Goal: Task Accomplishment & Management: Complete application form

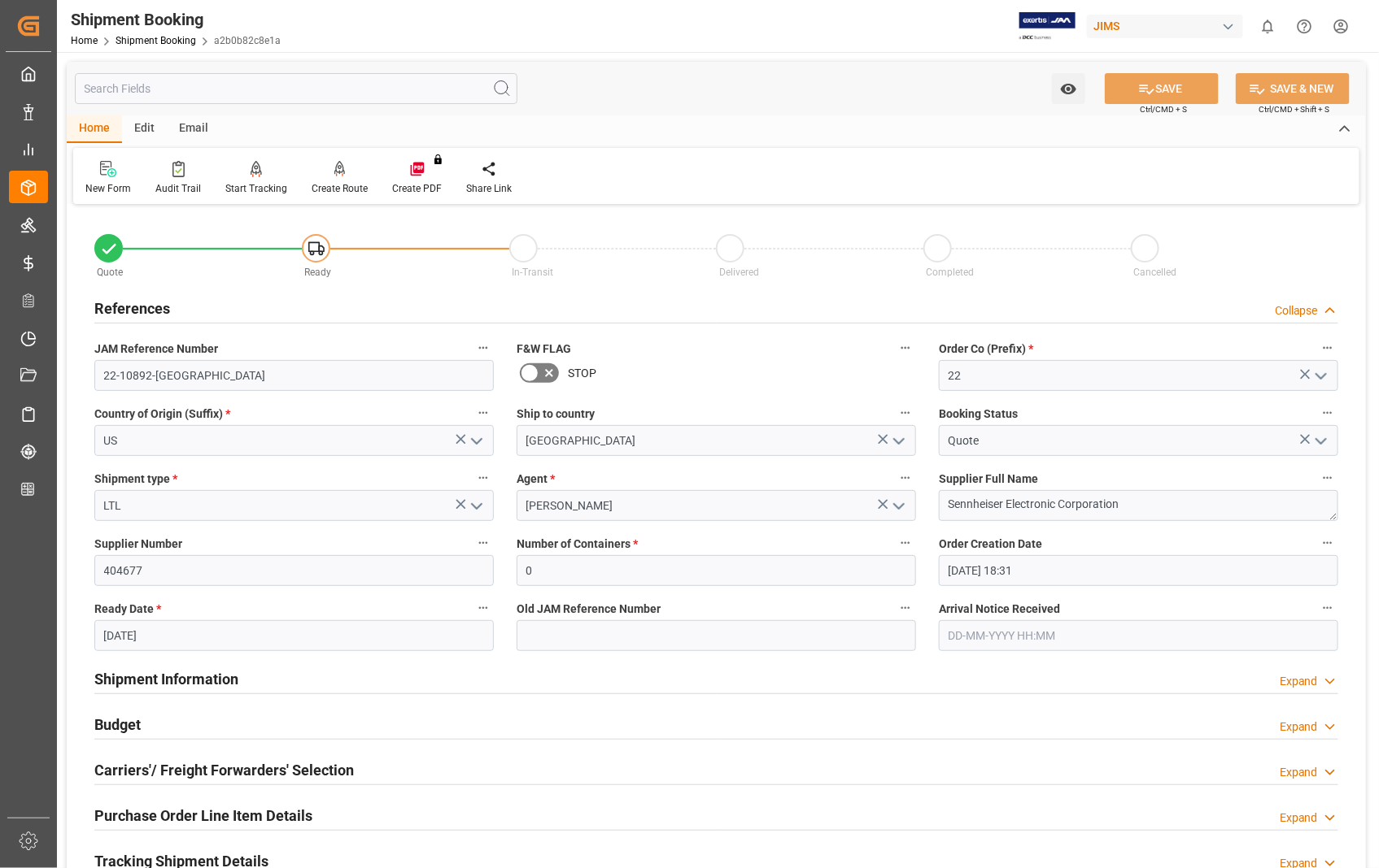
click at [165, 774] on h2 "Carriers'/ Freight Forwarders' Selection" at bounding box center [224, 770] width 260 height 22
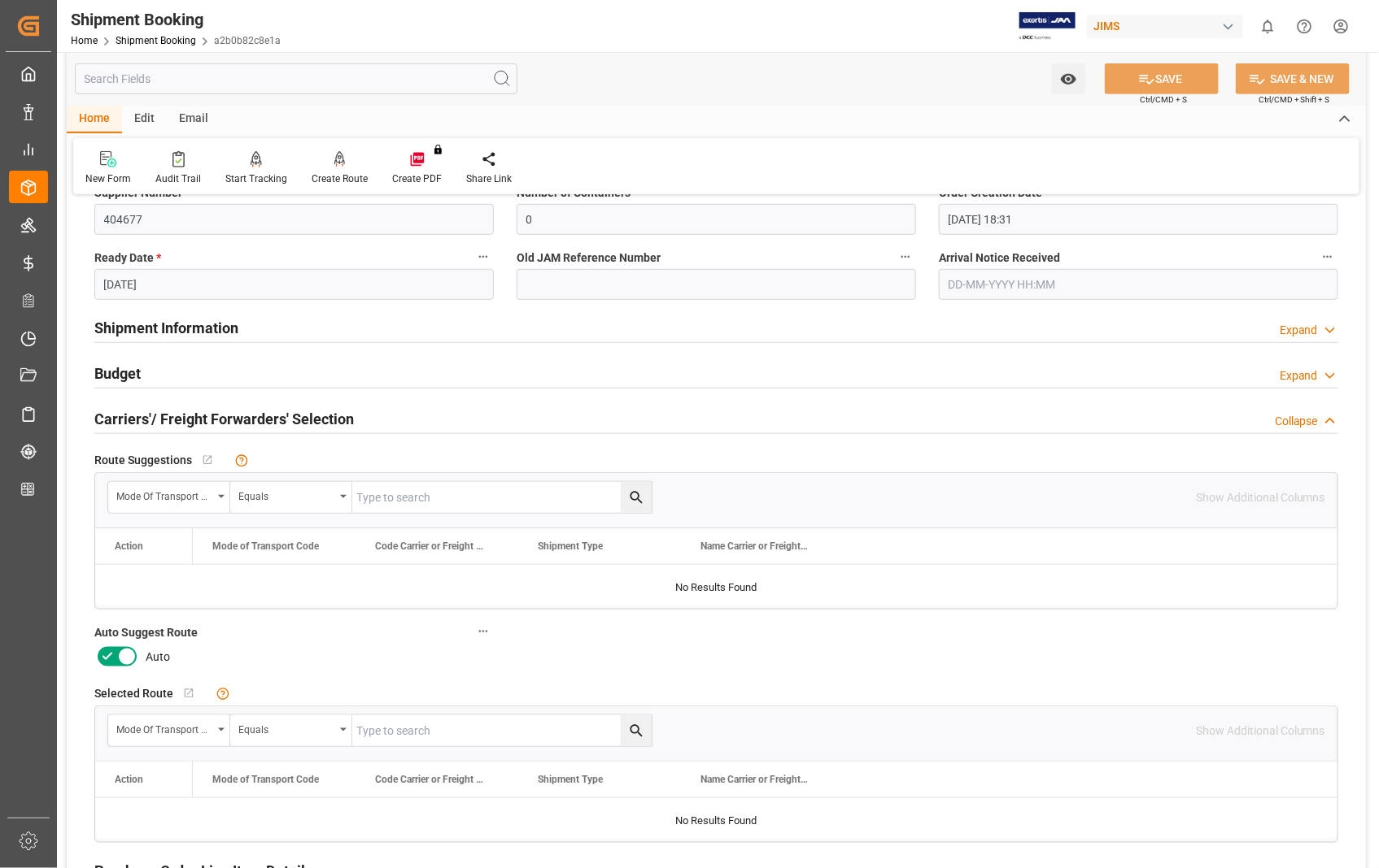
scroll to position [361, 0]
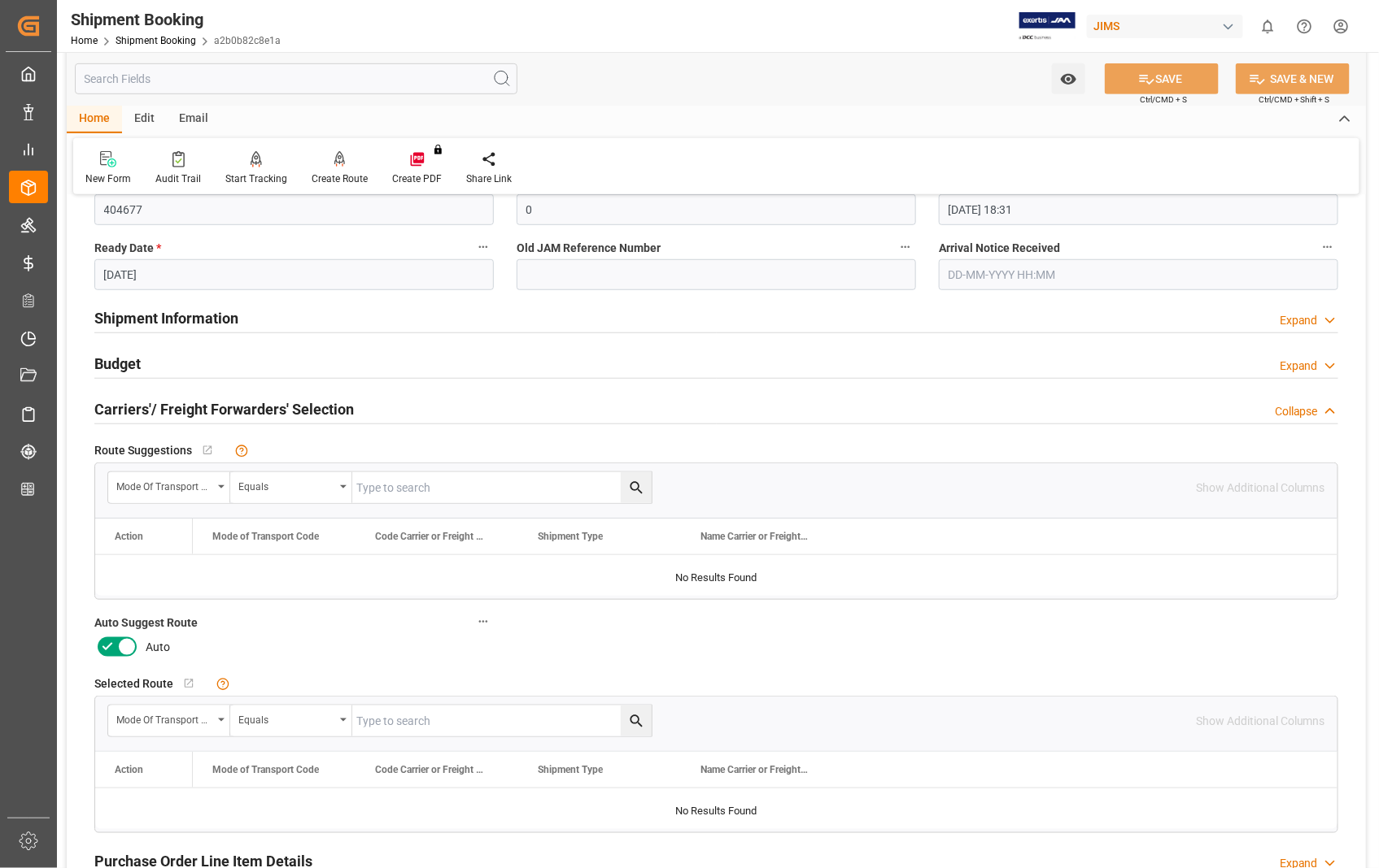
click at [127, 648] on icon at bounding box center [127, 648] width 8 height 8
click at [0, 0] on input "checkbox" at bounding box center [0, 0] width 0 height 0
click at [1162, 79] on button "SAVE" at bounding box center [1161, 78] width 114 height 31
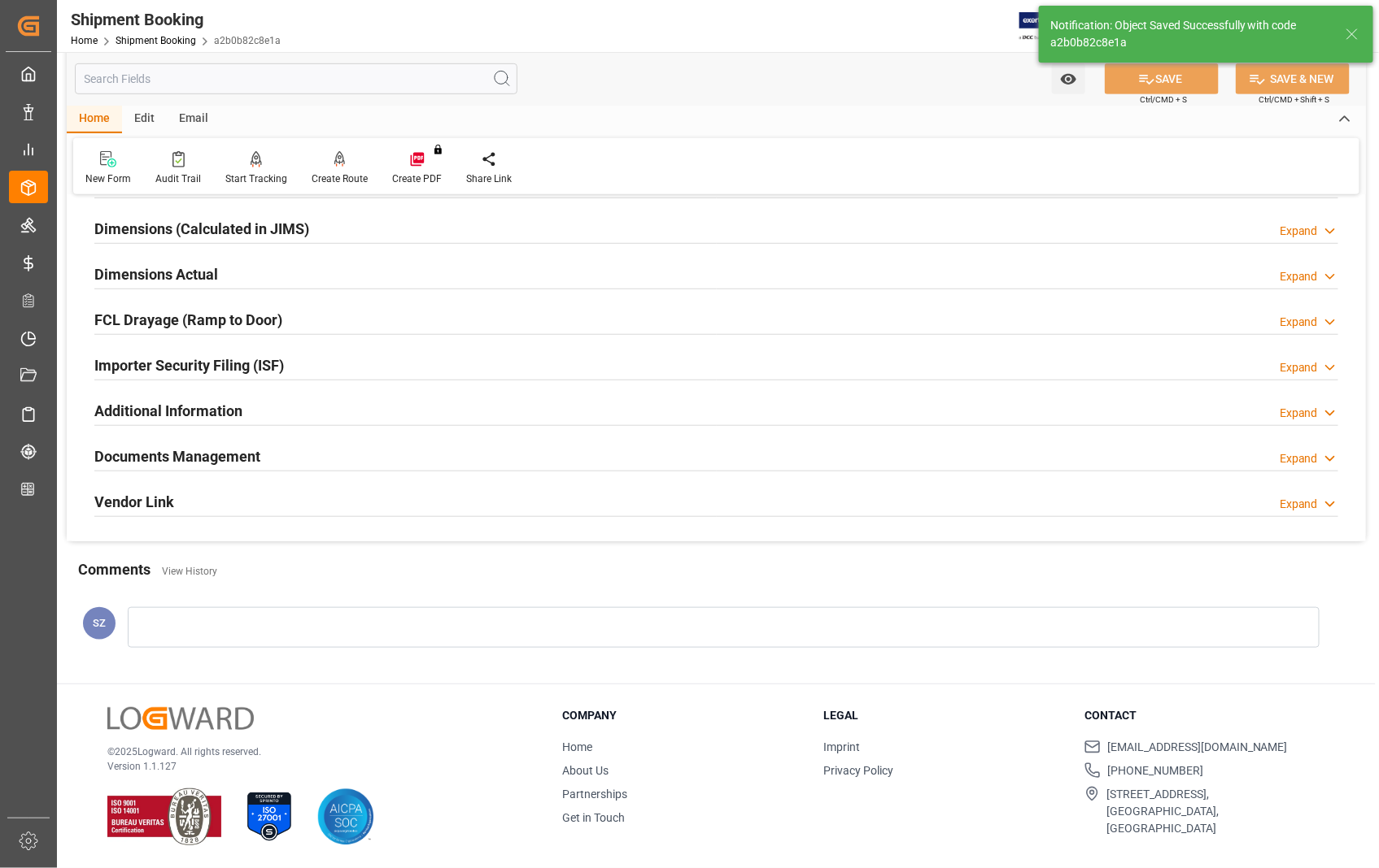
scroll to position [36, 0]
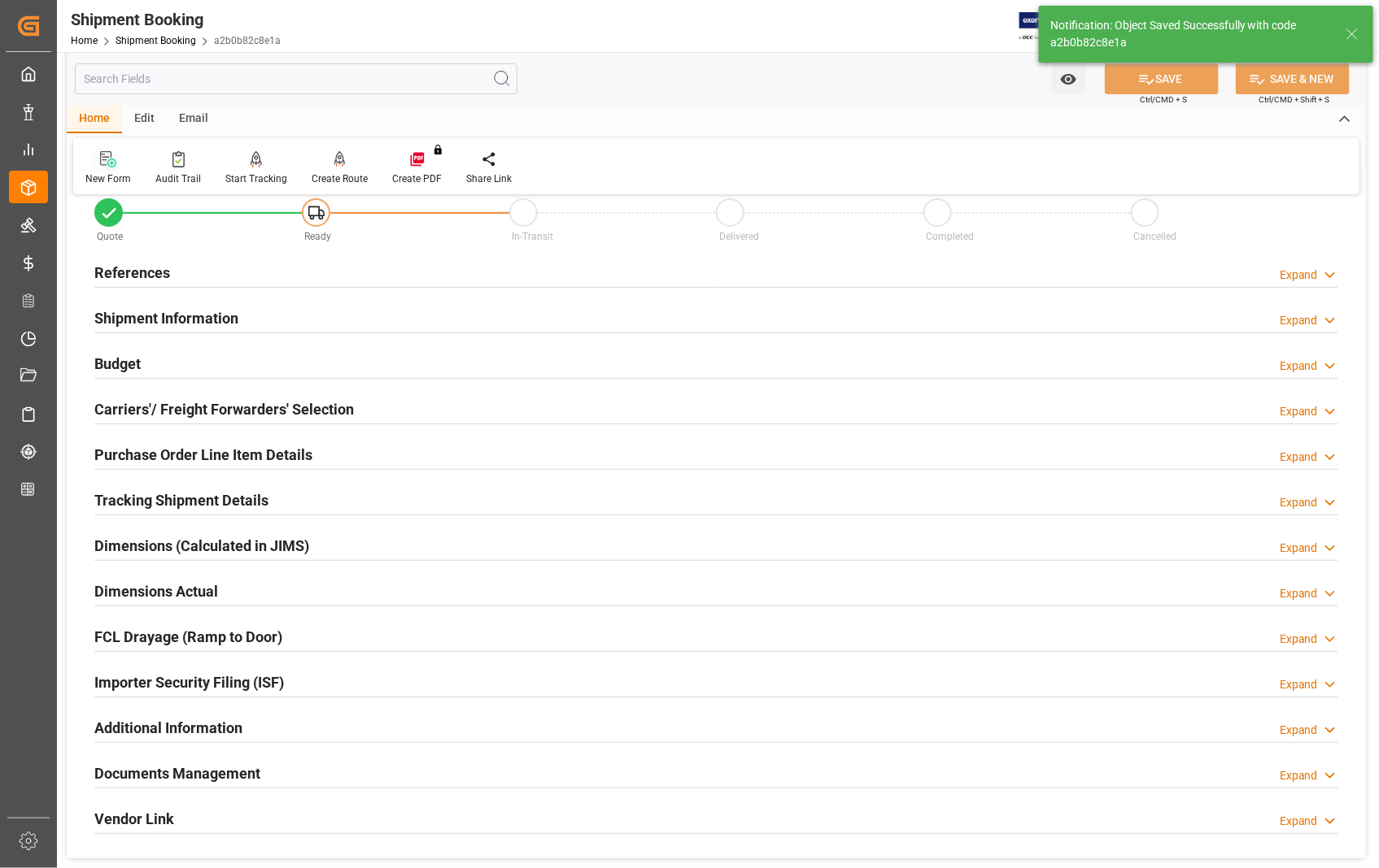
click at [106, 161] on icon at bounding box center [108, 160] width 16 height 16
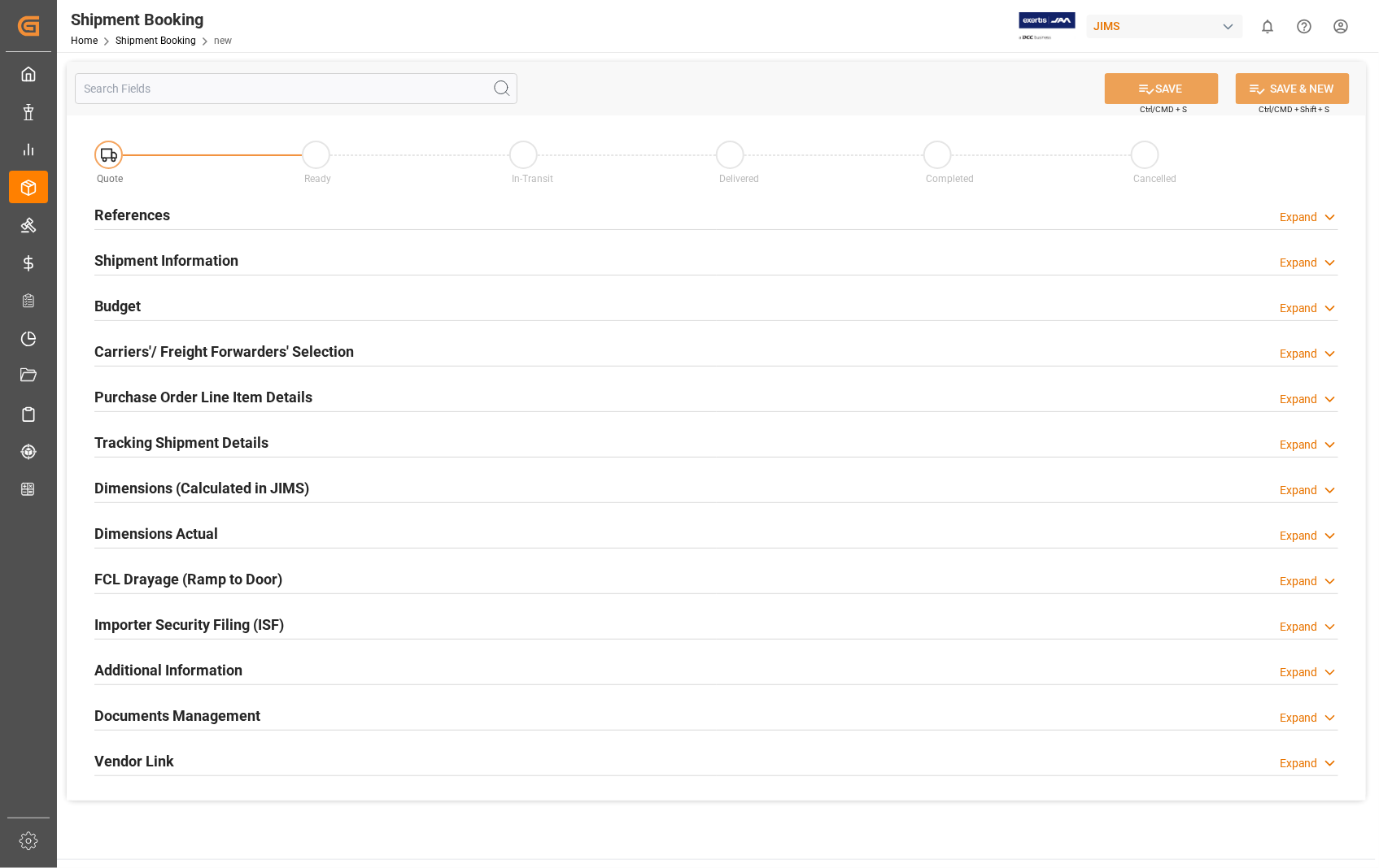
click at [144, 216] on h2 "References" at bounding box center [132, 215] width 75 height 22
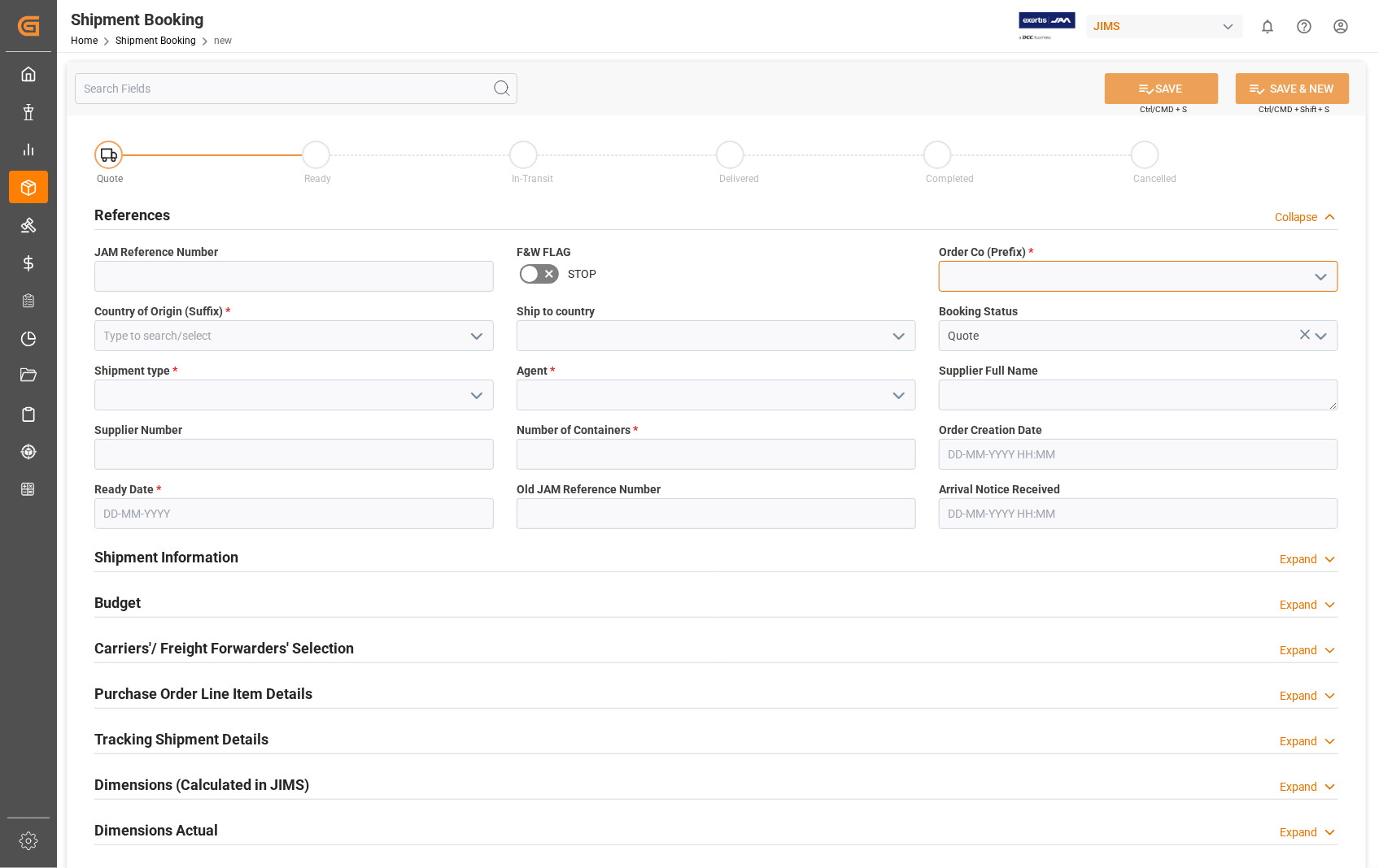
click at [1038, 283] on input at bounding box center [1138, 275] width 400 height 31
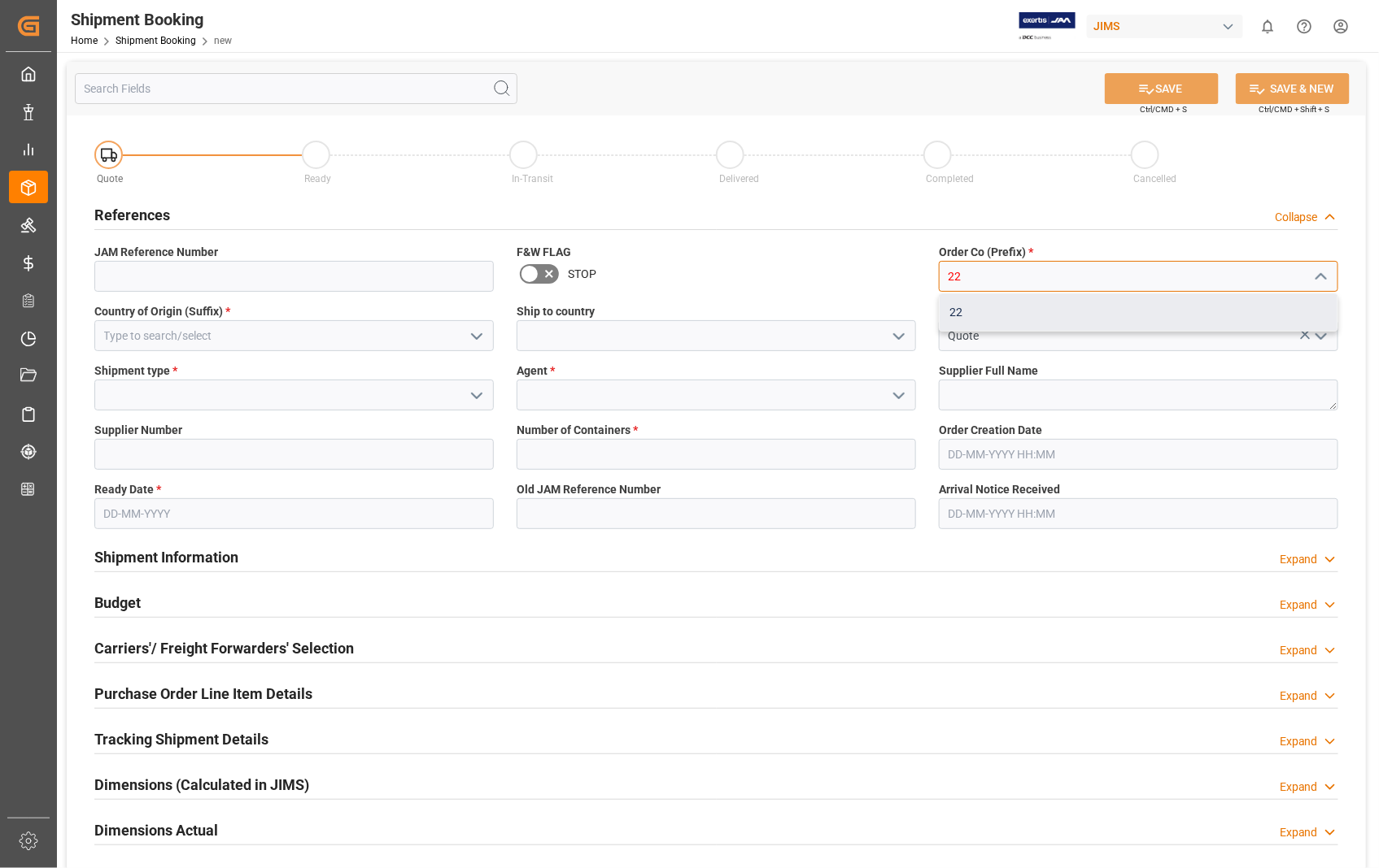
click at [956, 306] on div "22" at bounding box center [1138, 312] width 398 height 37
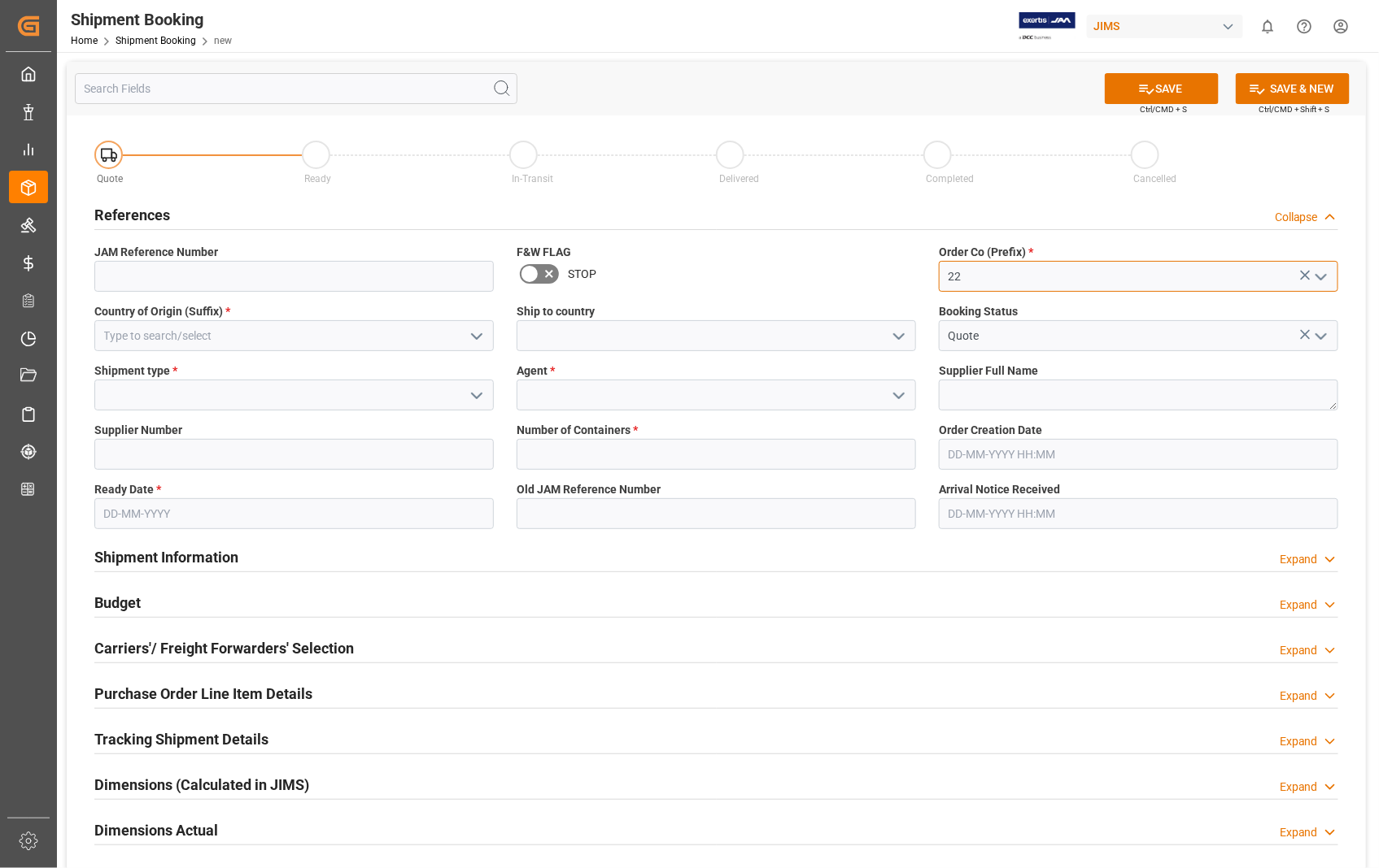
type input "22"
click at [680, 324] on input at bounding box center [716, 335] width 400 height 31
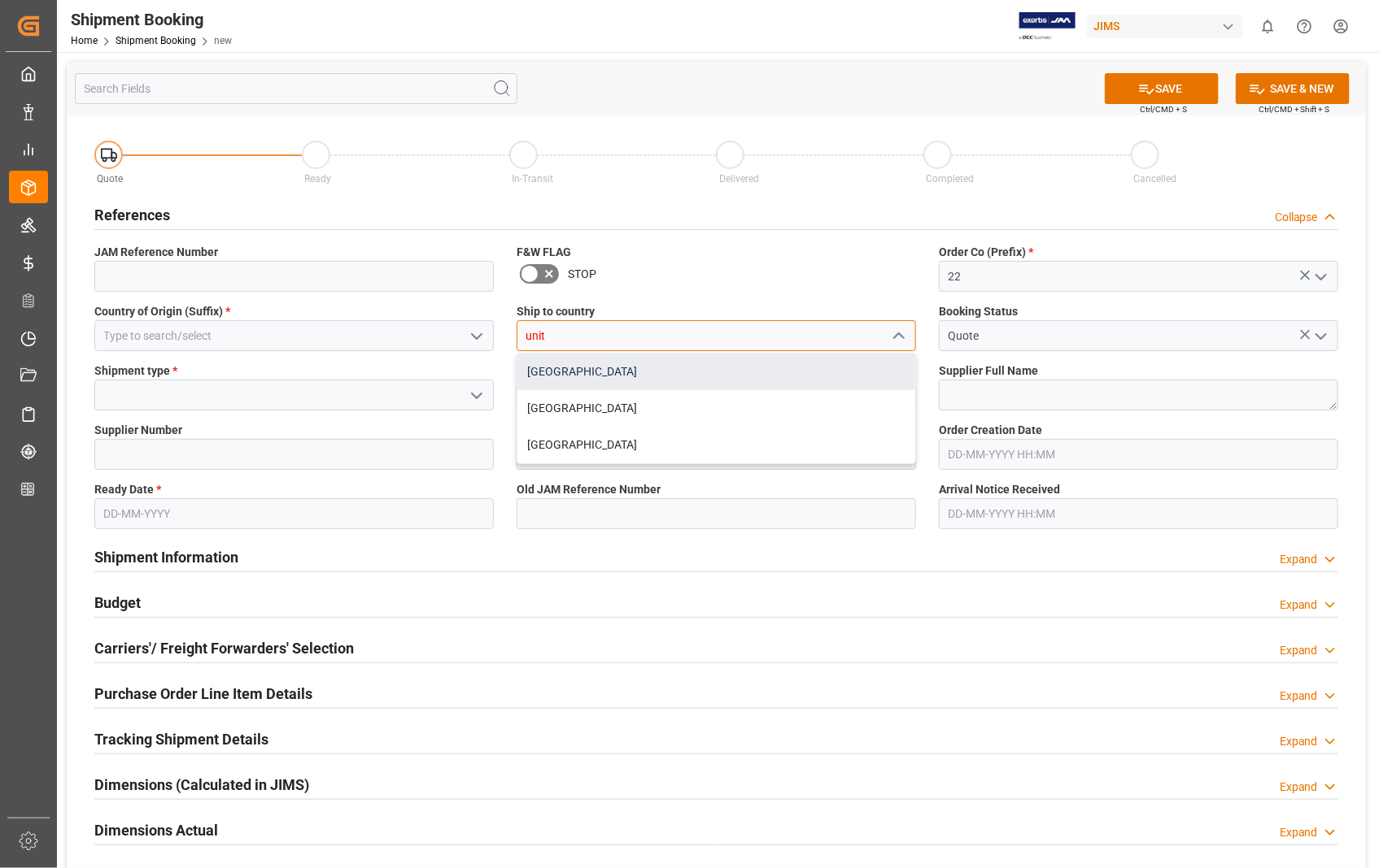
click at [592, 374] on div "[GEOGRAPHIC_DATA]" at bounding box center [716, 372] width 398 height 37
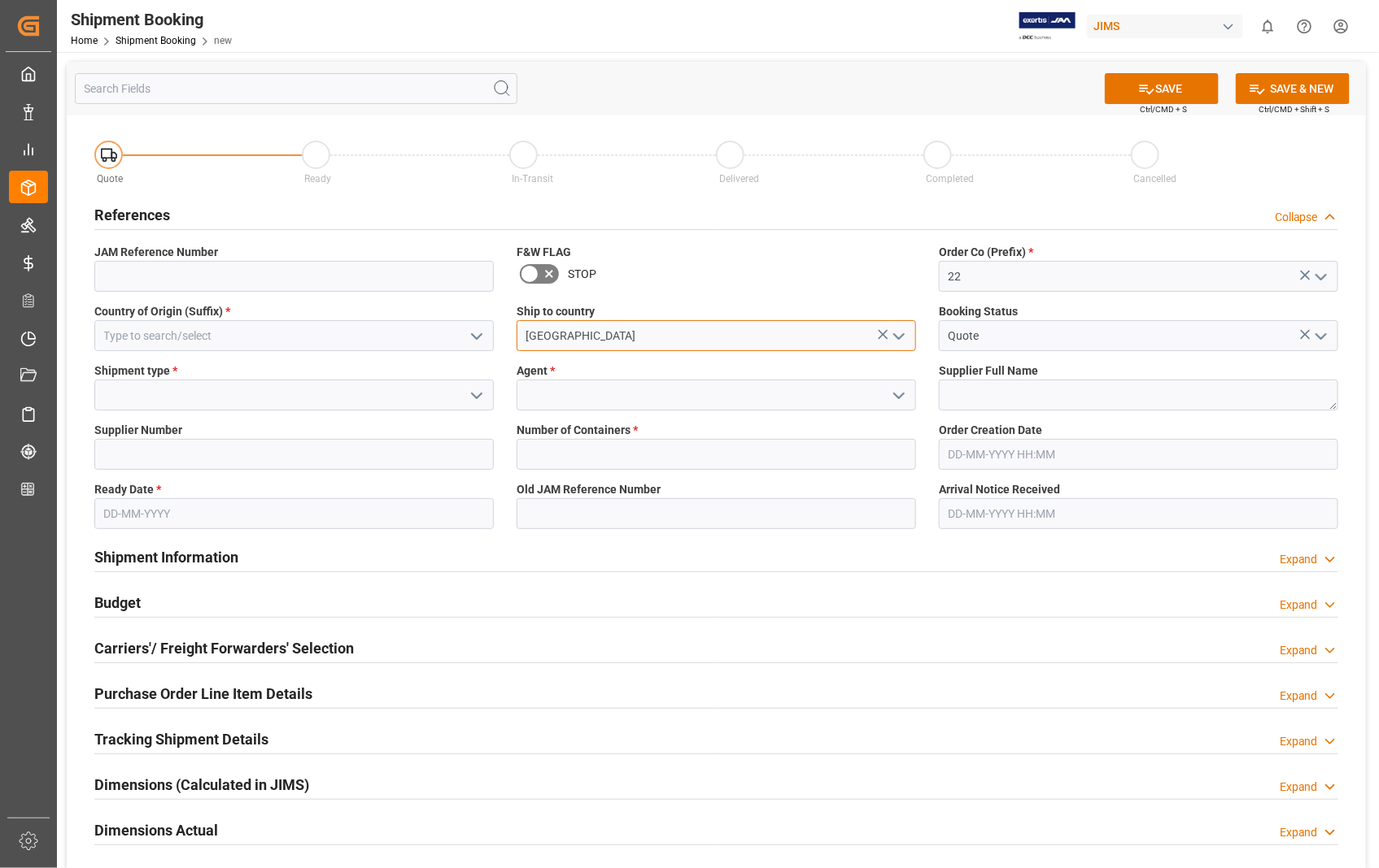
type input "[GEOGRAPHIC_DATA]"
click at [211, 331] on input at bounding box center [293, 335] width 400 height 31
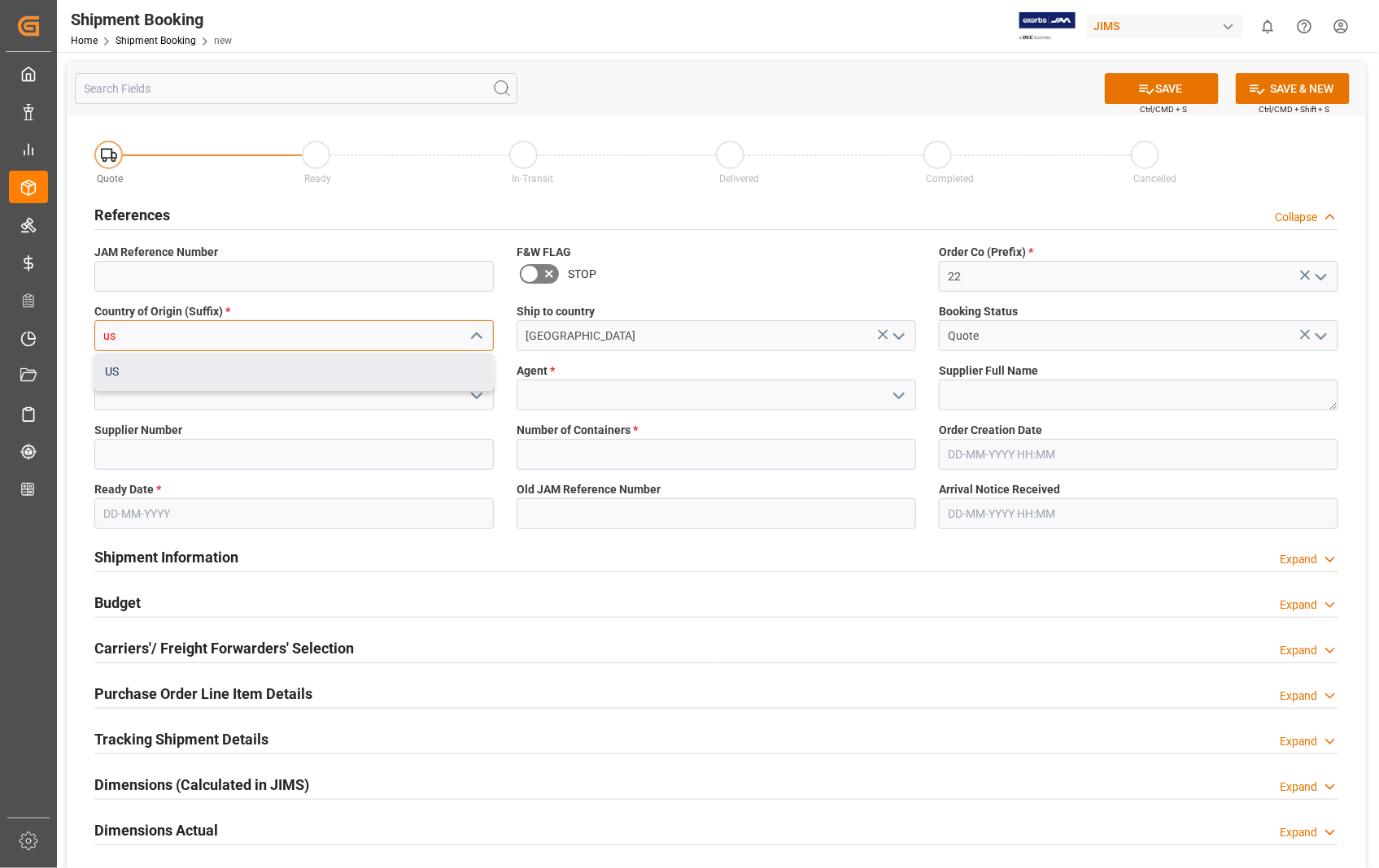
click at [149, 379] on div "US" at bounding box center [293, 372] width 398 height 37
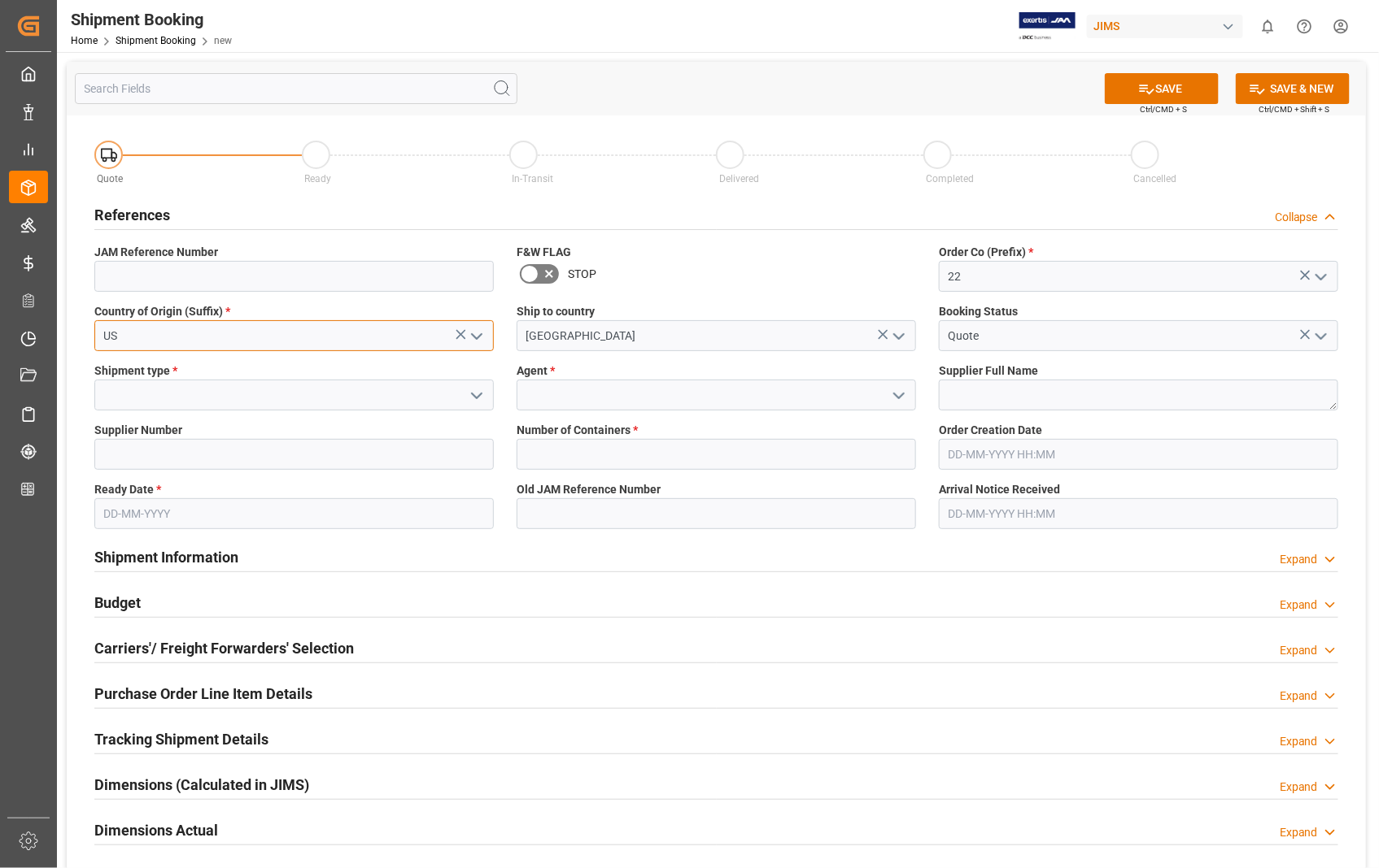
type input "US"
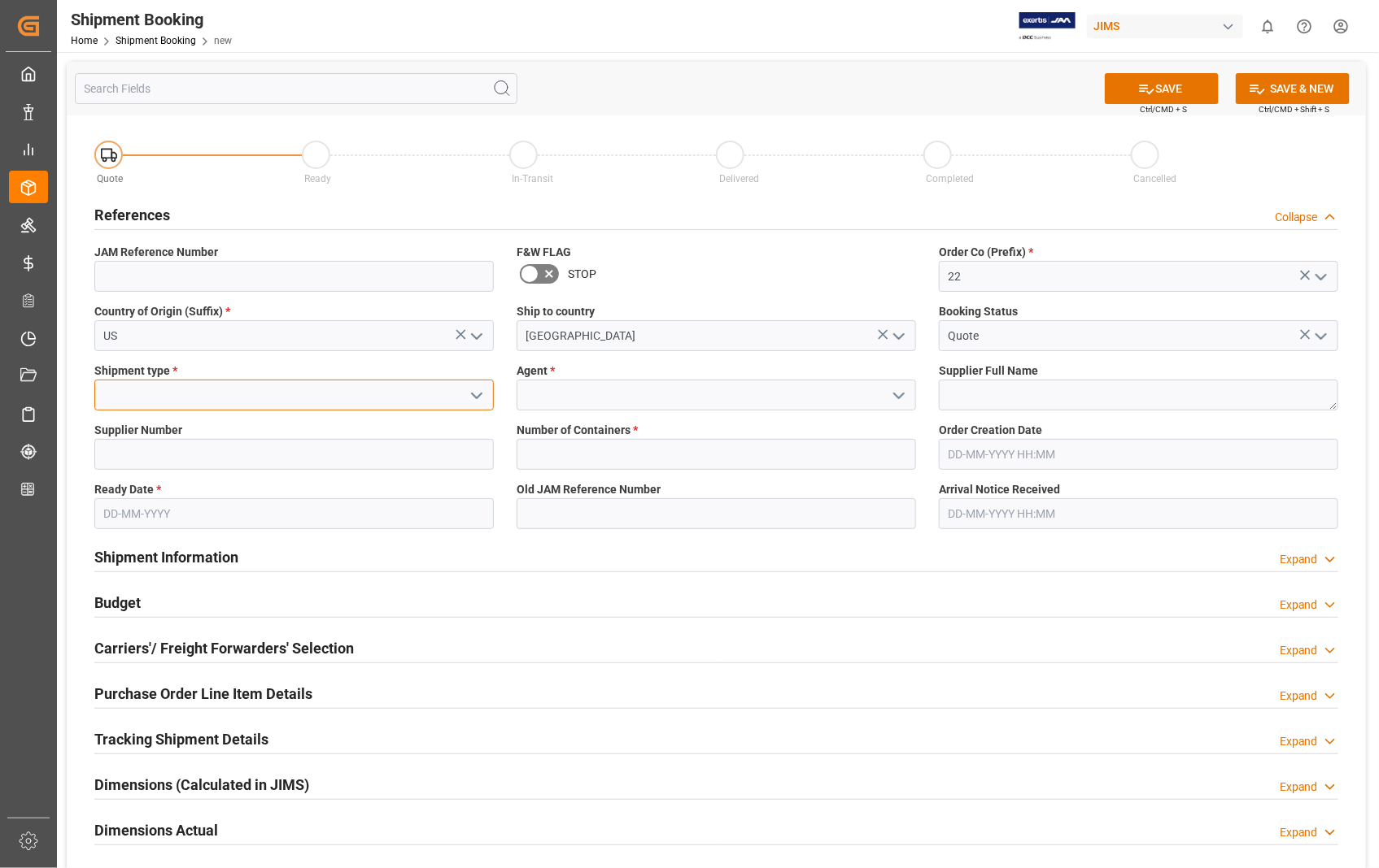
click at [120, 392] on input at bounding box center [293, 394] width 400 height 31
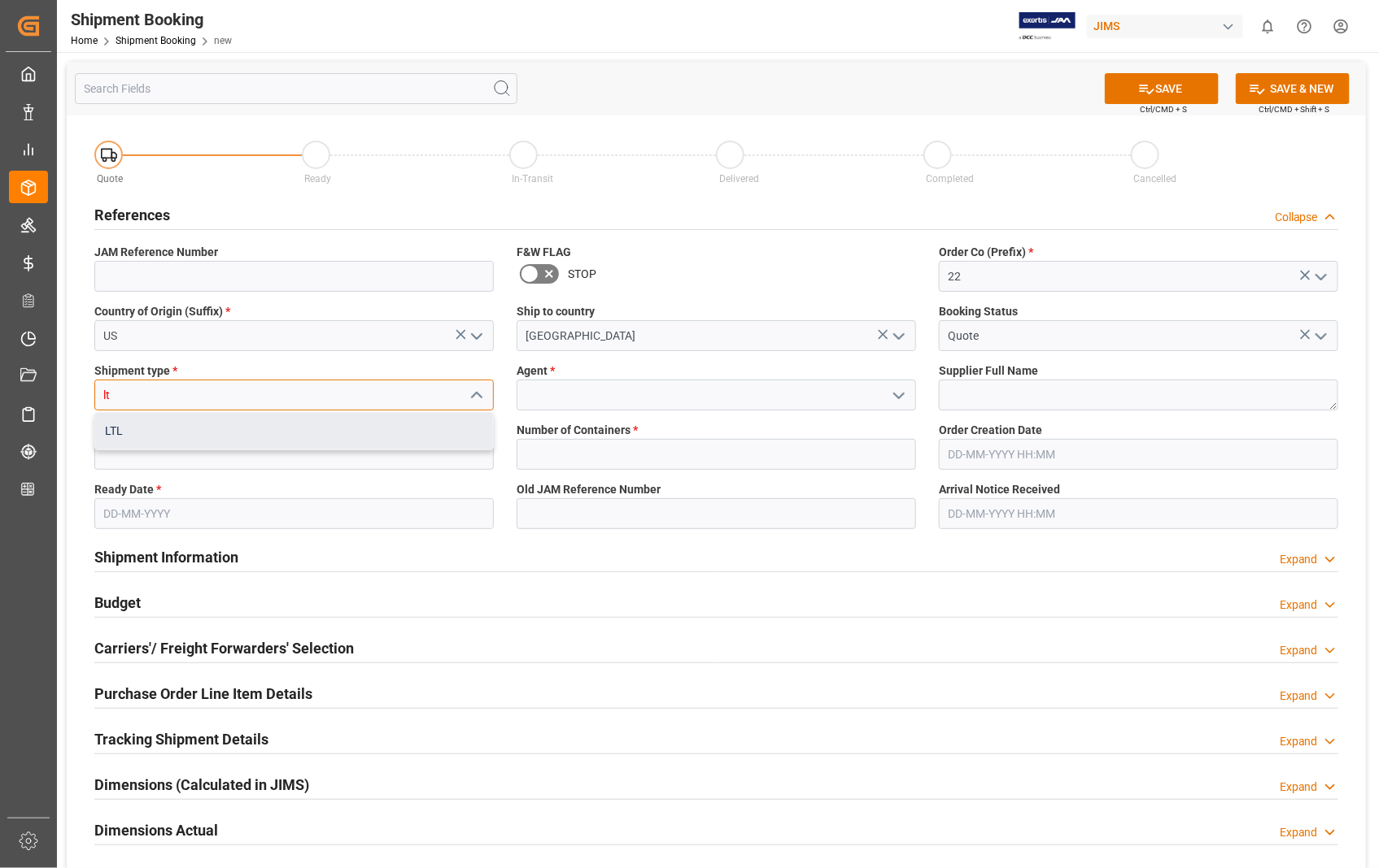
click at [112, 433] on div "LTL" at bounding box center [293, 431] width 398 height 37
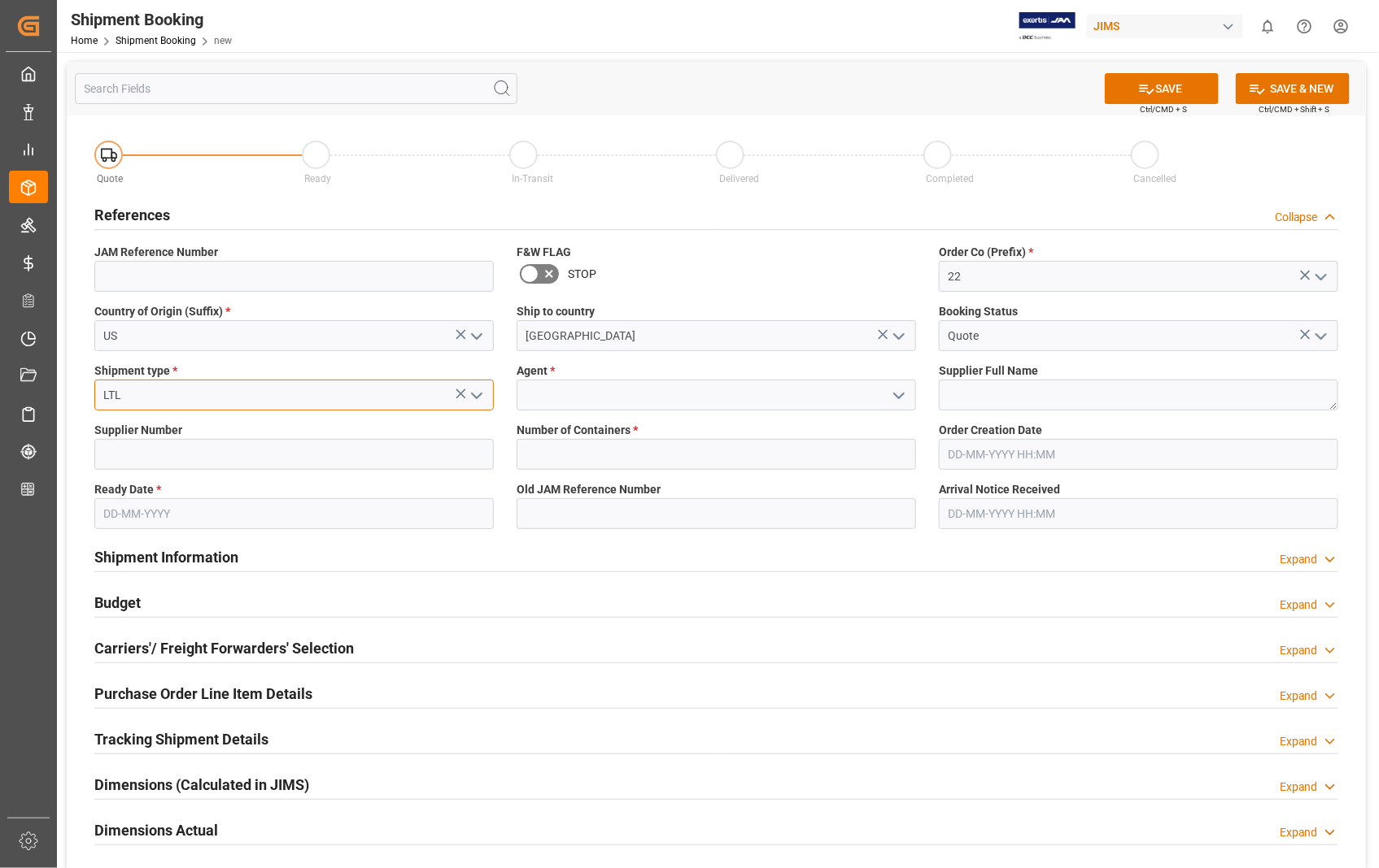
type input "LTL"
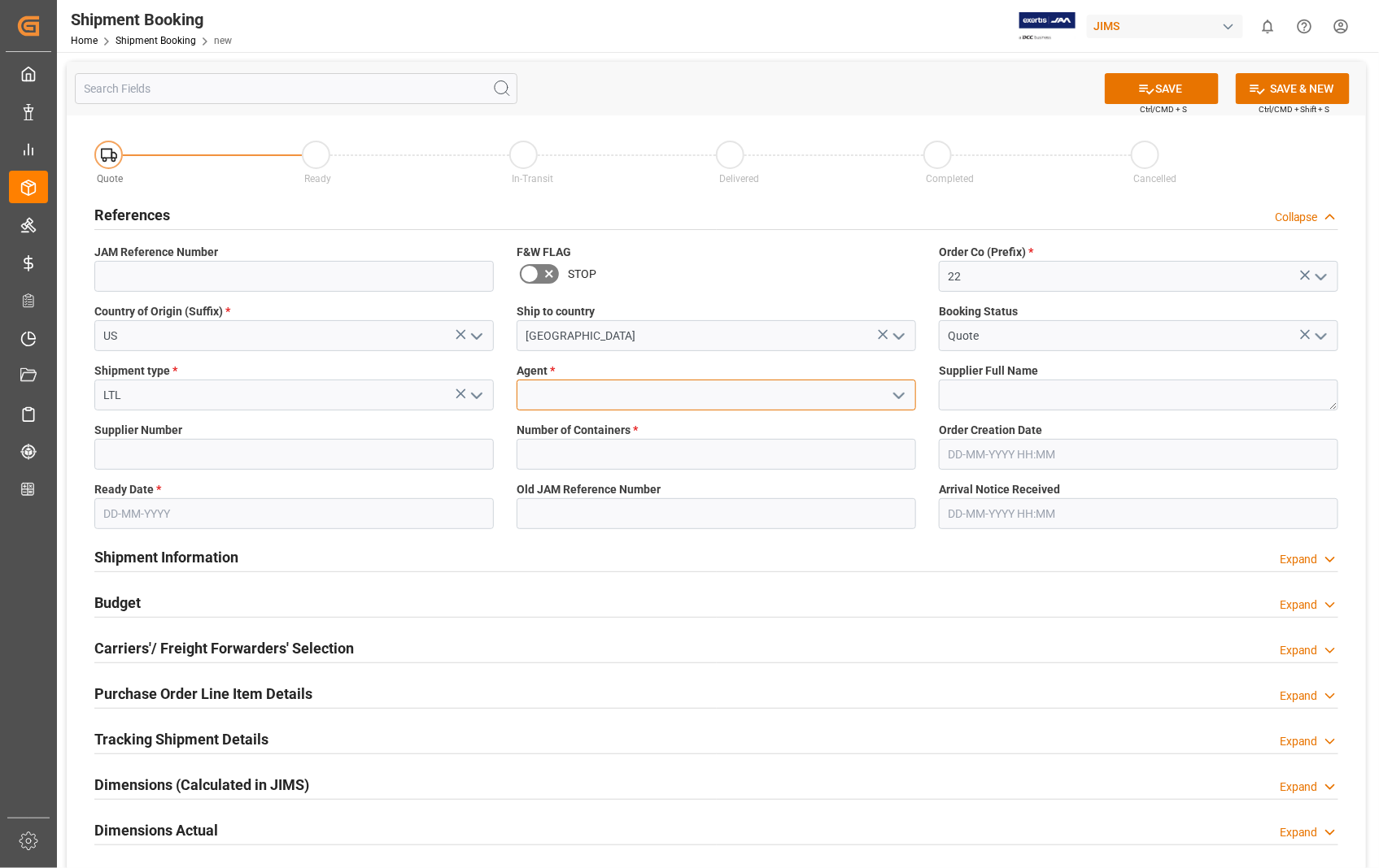
click at [535, 399] on input at bounding box center [716, 394] width 400 height 31
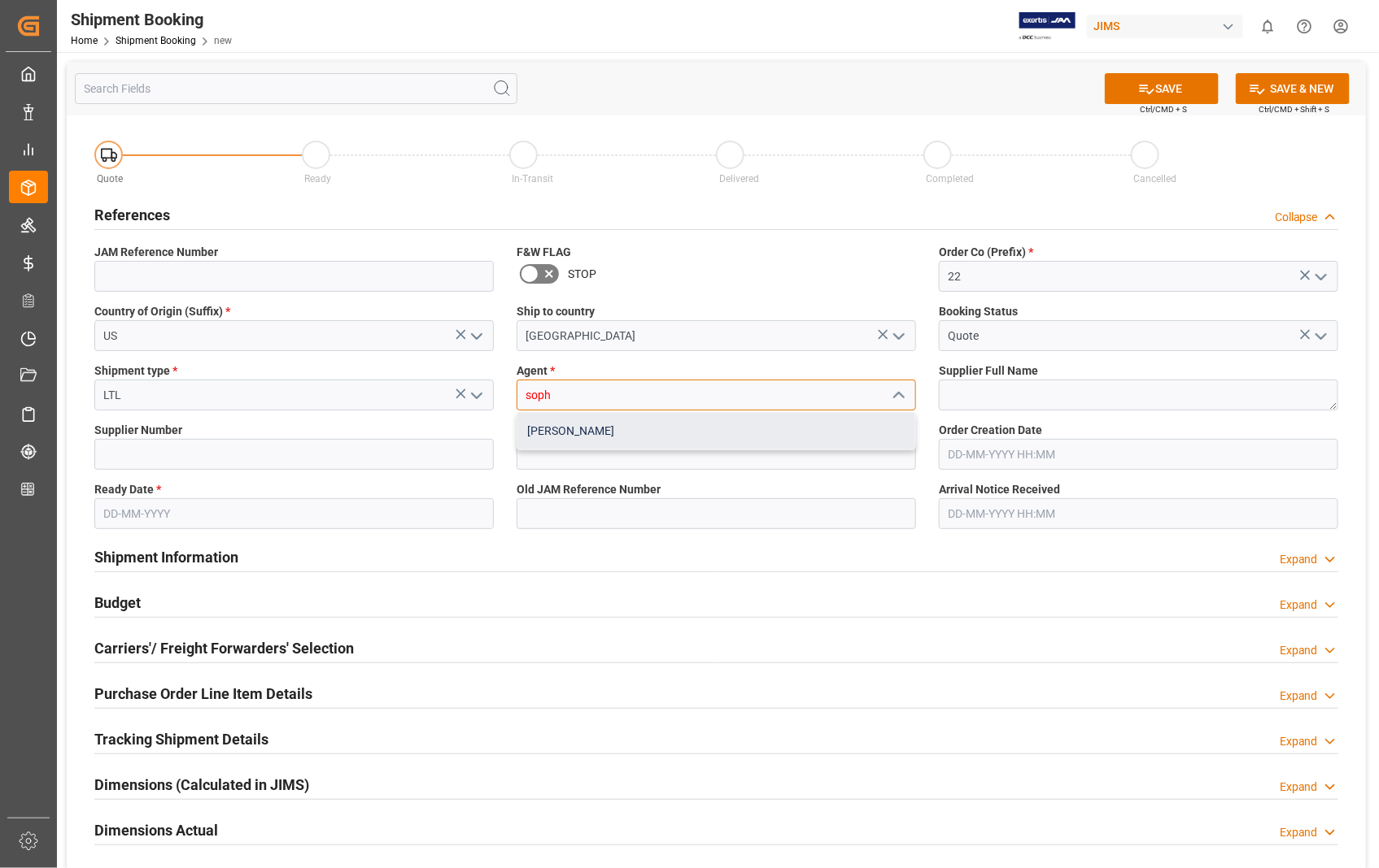
click at [549, 431] on div "[PERSON_NAME]" at bounding box center [716, 431] width 398 height 37
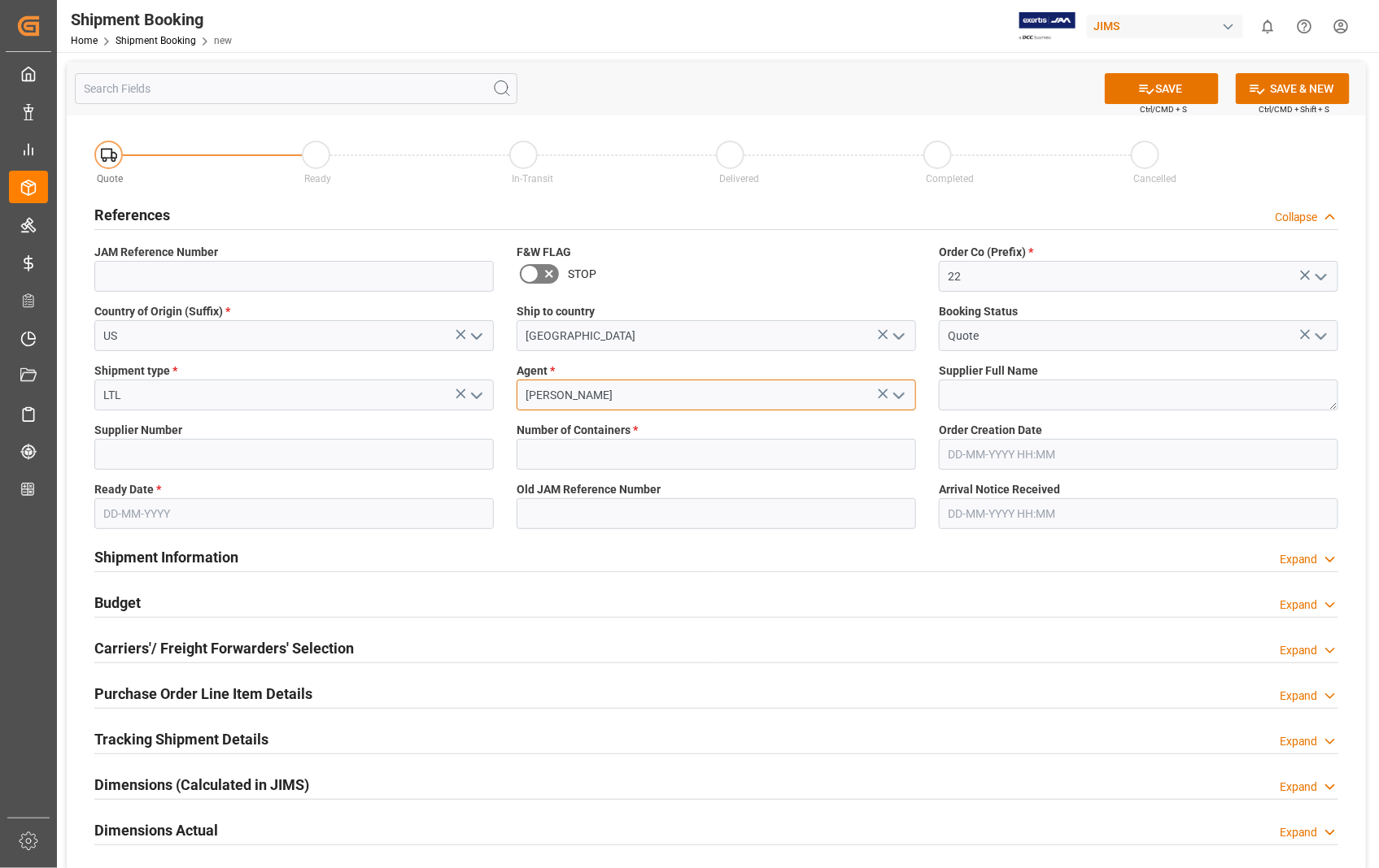
type input "[PERSON_NAME]"
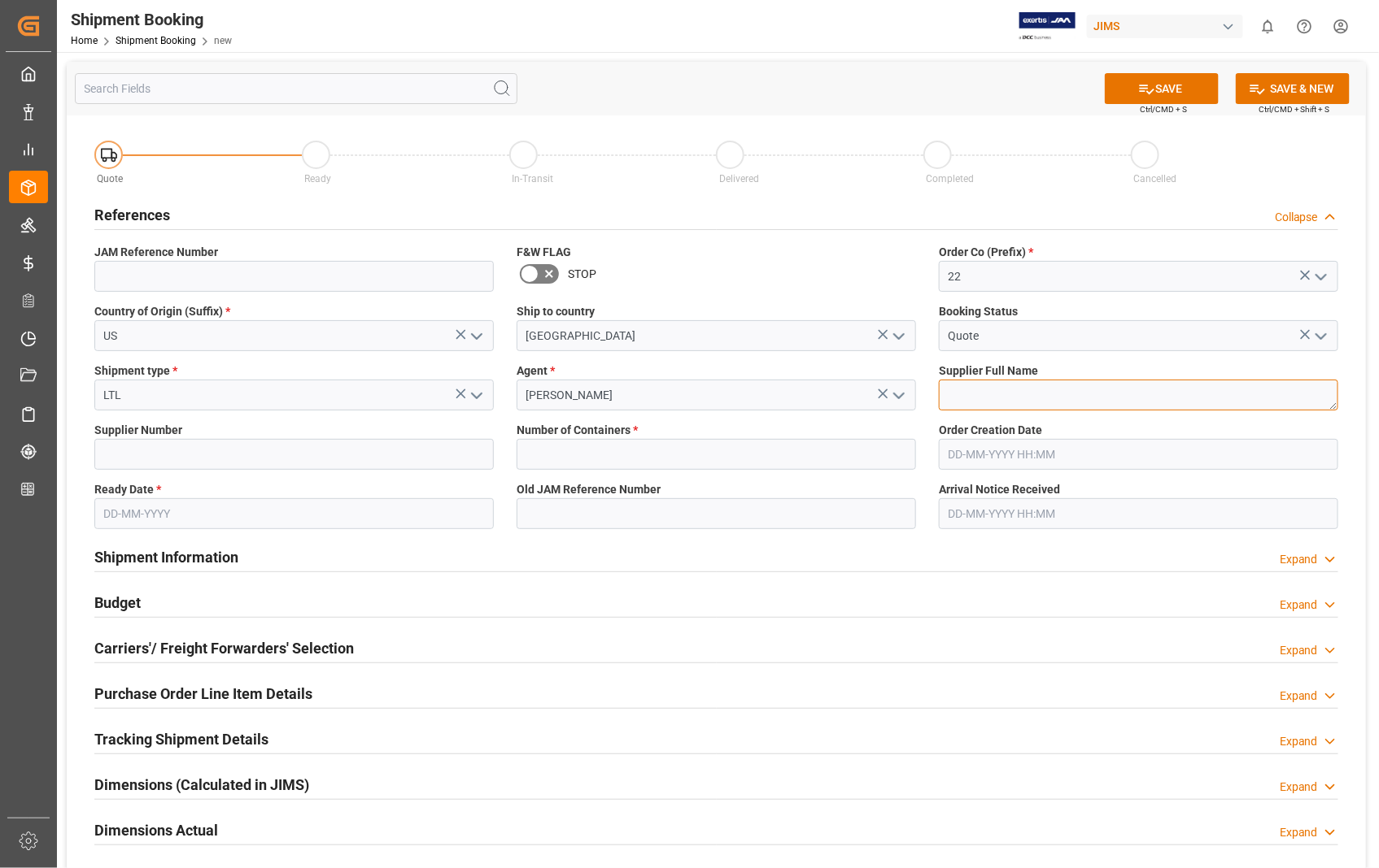
click at [1022, 401] on textarea at bounding box center [1138, 394] width 400 height 31
paste textarea "Heet Sound Products - 212"
type textarea "Heet Sound Products"
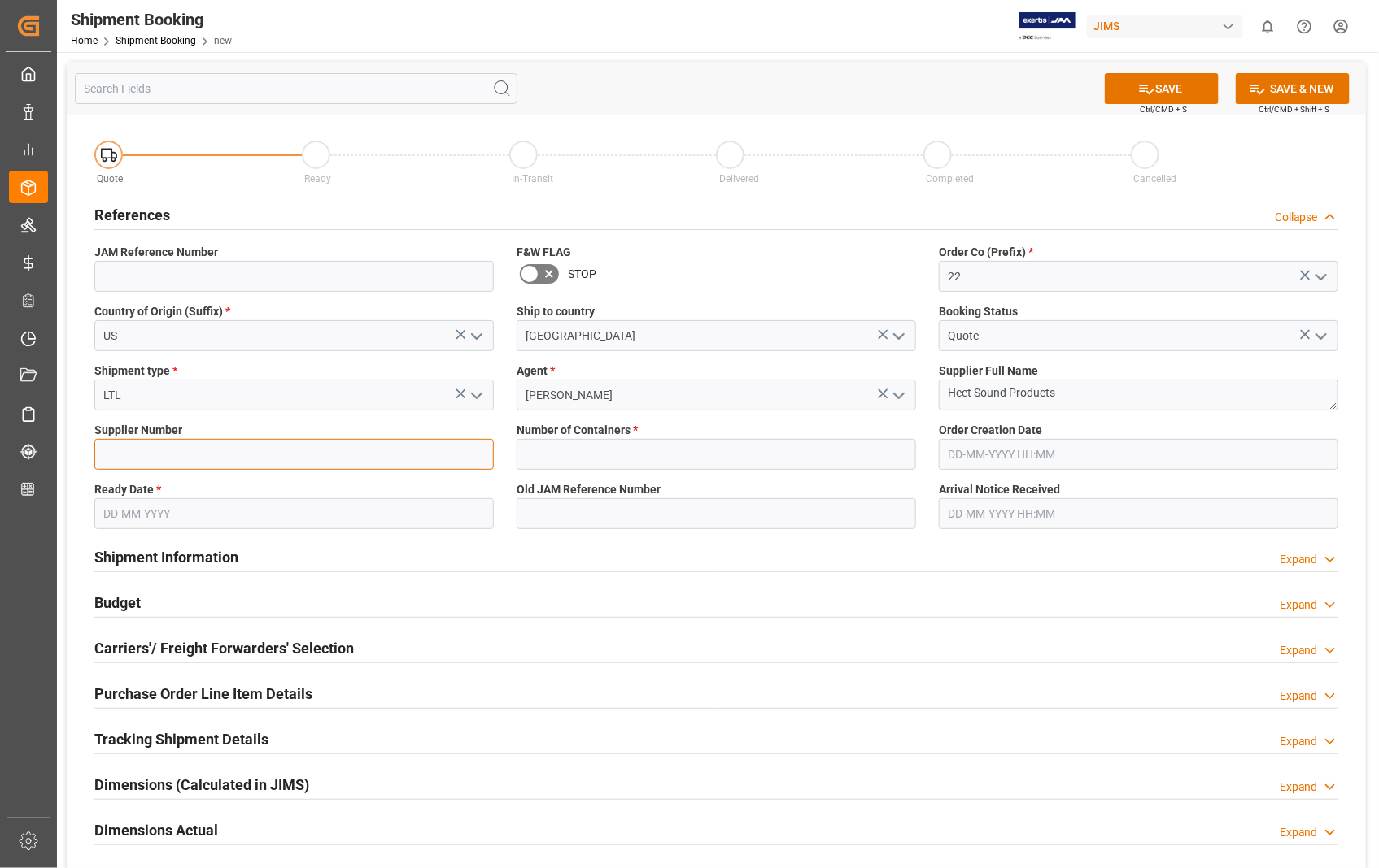
drag, startPoint x: 207, startPoint y: 451, endPoint x: 206, endPoint y: 439, distance: 12.0
click at [207, 451] on input at bounding box center [293, 454] width 400 height 31
click at [189, 460] on input at bounding box center [293, 454] width 400 height 31
paste input "404602"
type input "404602"
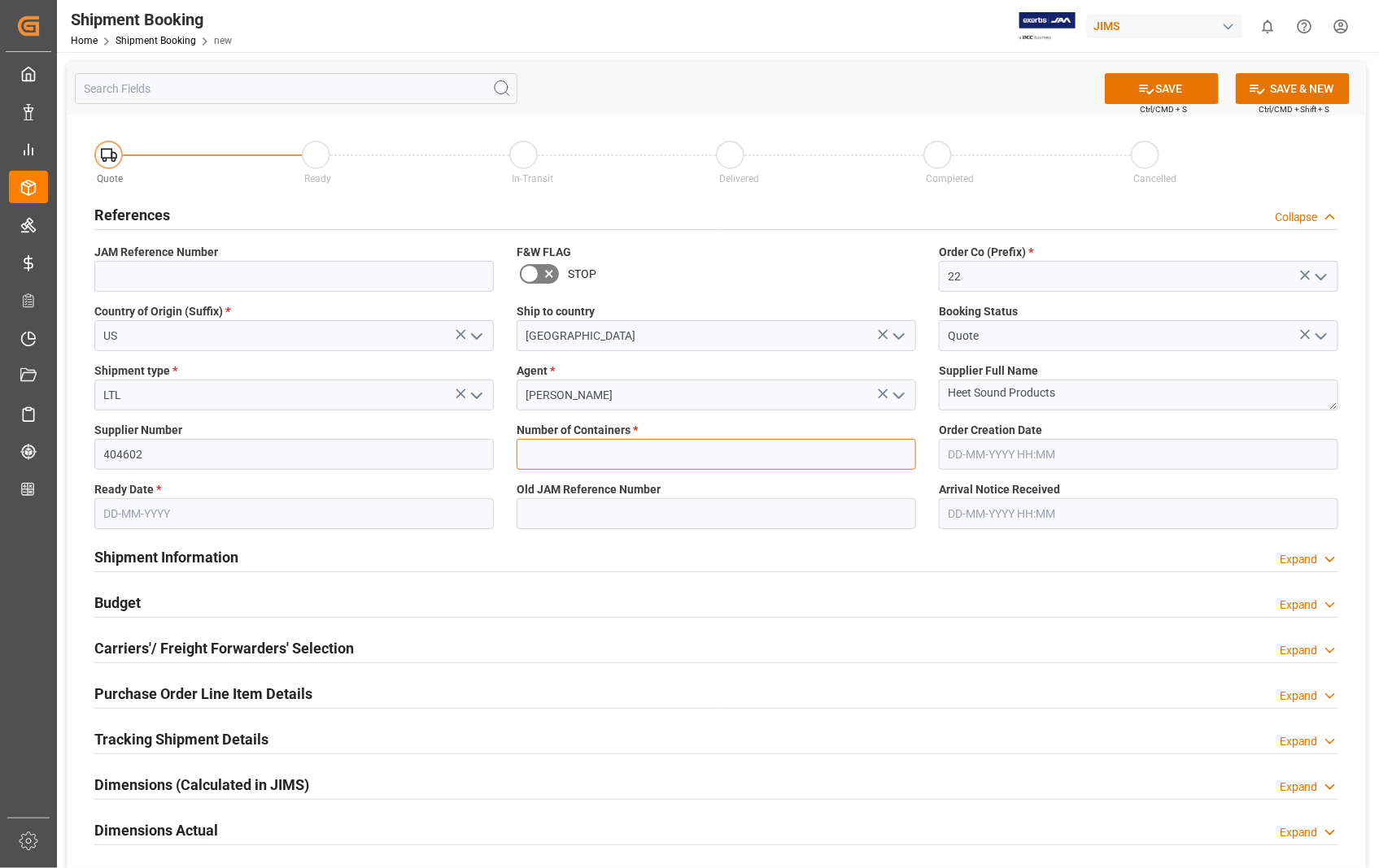
click at [573, 466] on input "text" at bounding box center [716, 454] width 400 height 31
type input "0"
type input "22-10784-[GEOGRAPHIC_DATA]"
type input "[DATE] 18:31"
type input "[DATE]"
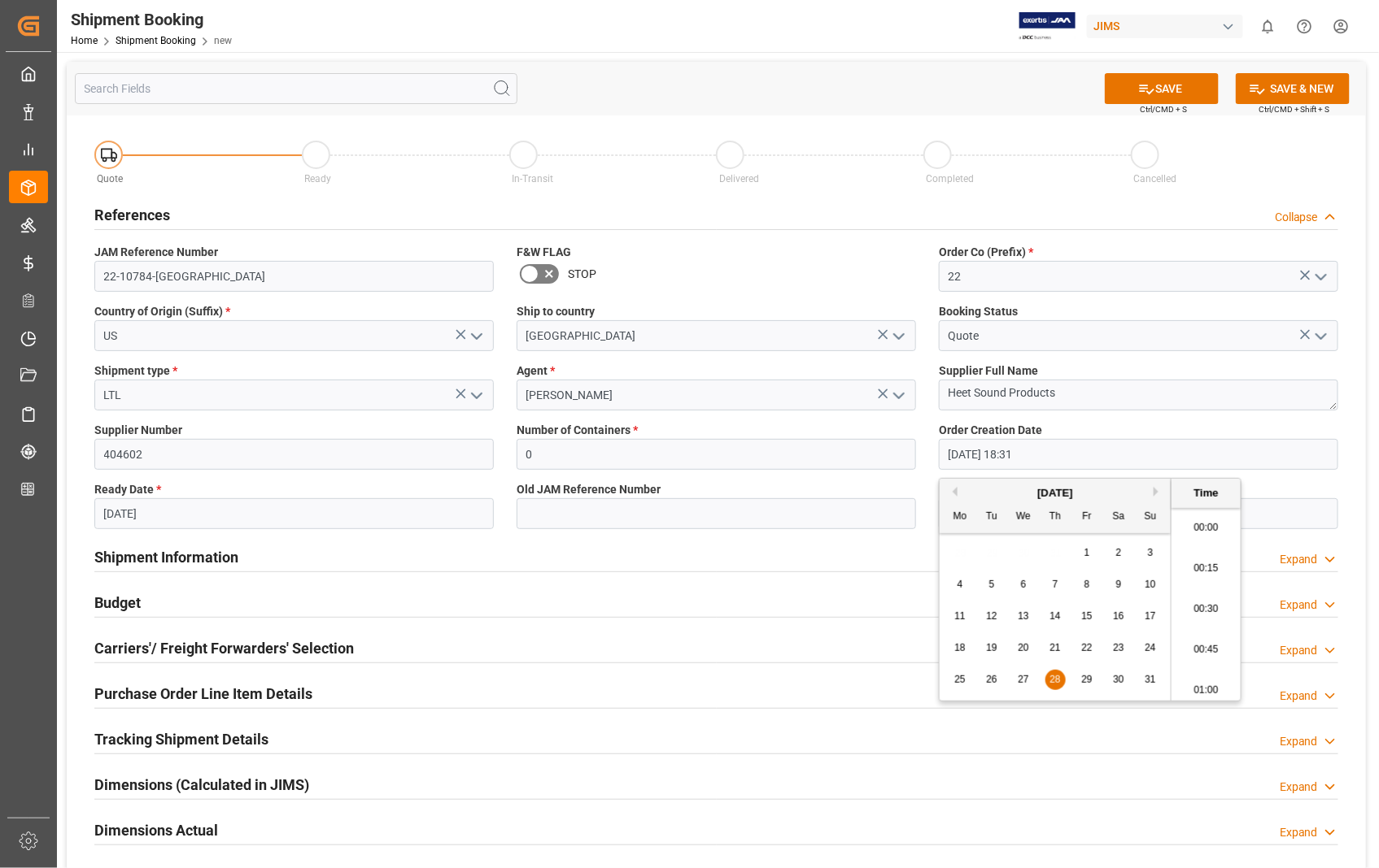
click at [1078, 445] on input "[DATE] 18:31" at bounding box center [1138, 454] width 400 height 31
click at [1153, 488] on div "[DATE]" at bounding box center [1055, 493] width 231 height 16
click at [1153, 489] on div "[DATE]" at bounding box center [1055, 493] width 231 height 16
click at [1159, 491] on button "Next Month" at bounding box center [1159, 492] width 10 height 10
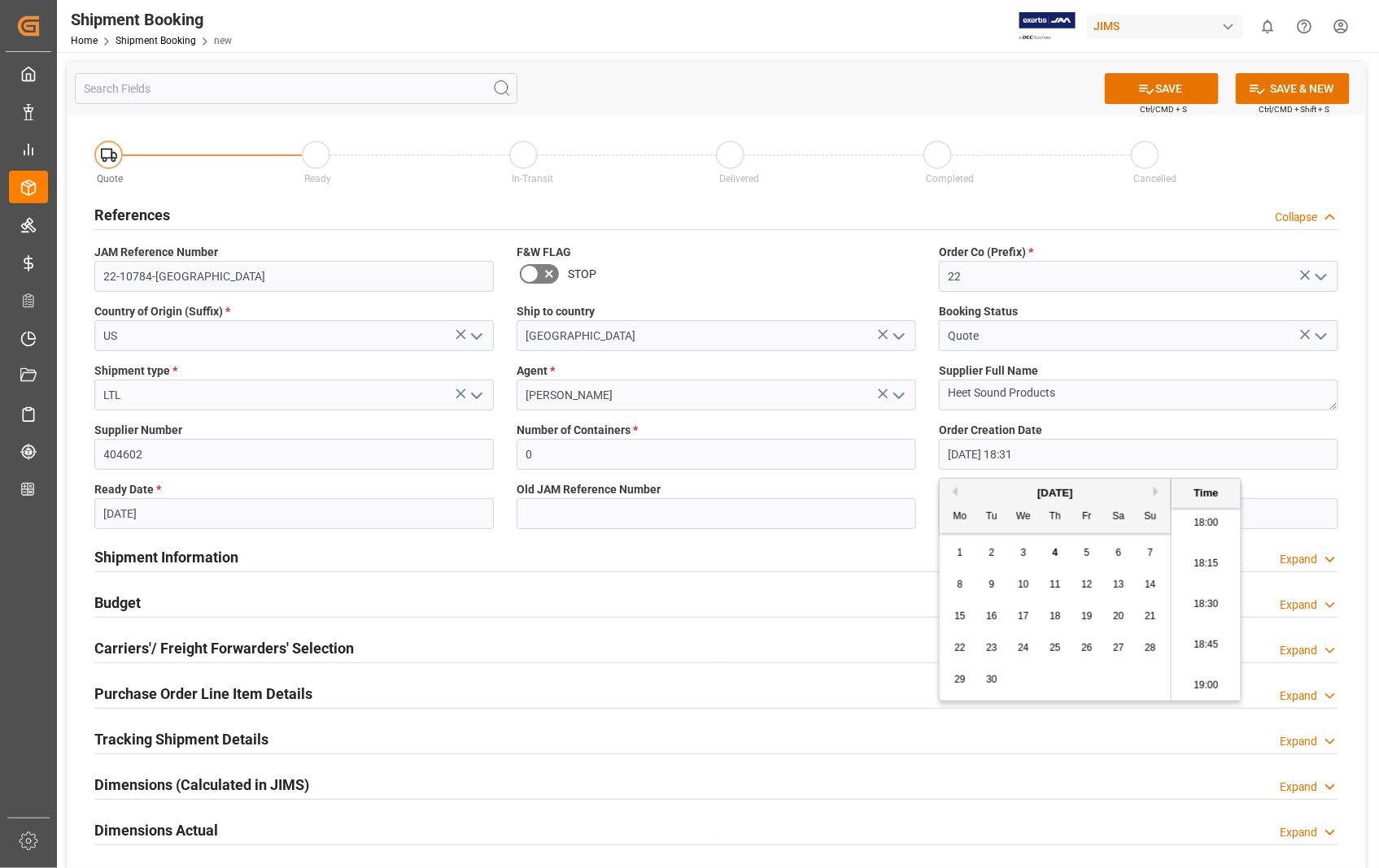
click at [1054, 550] on span "4" at bounding box center [1056, 552] width 6 height 11
type input "[DATE] 18:31"
click at [225, 520] on input "[DATE]" at bounding box center [293, 513] width 400 height 31
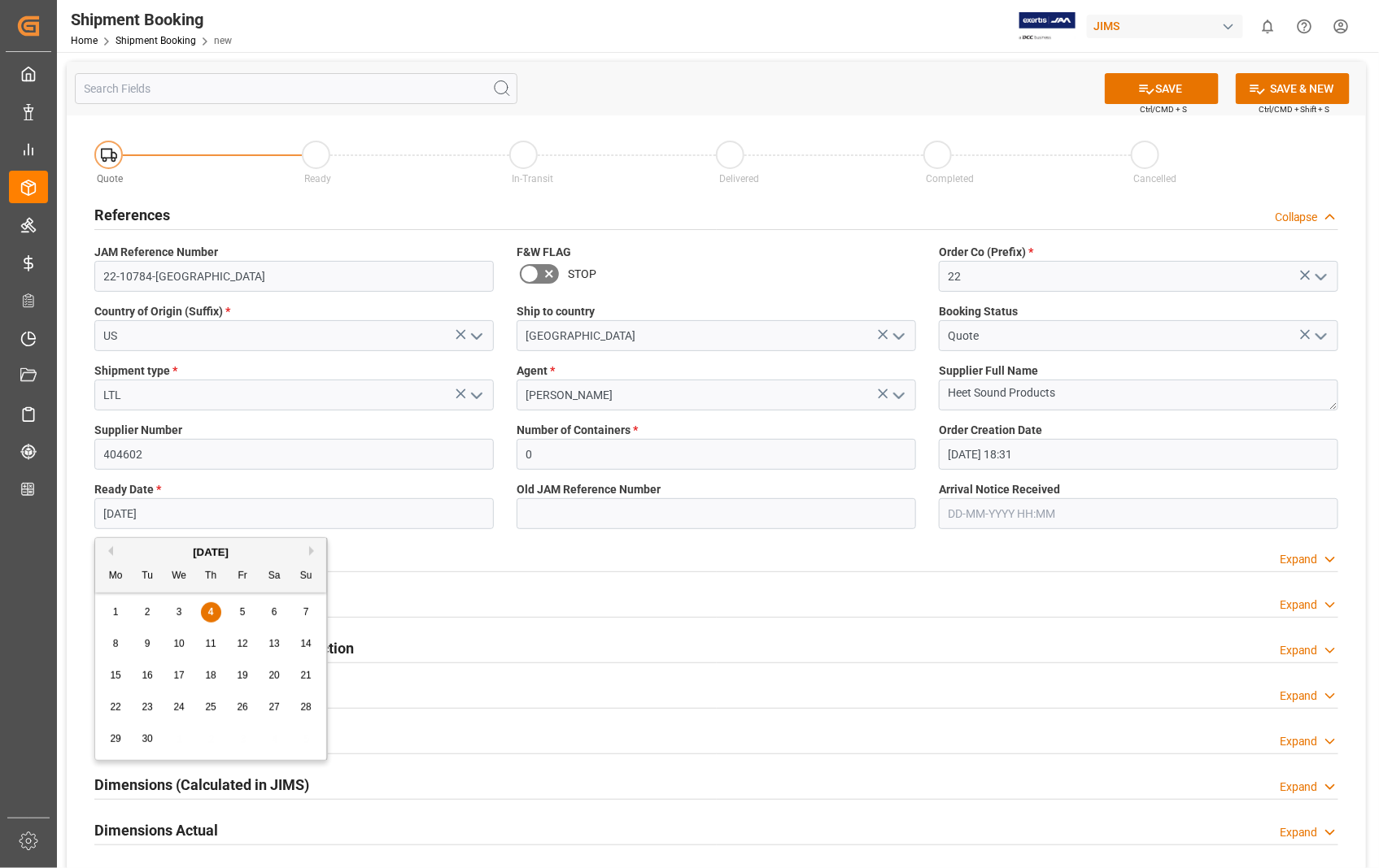
click at [212, 645] on span "11" at bounding box center [210, 643] width 11 height 11
type input "[DATE]"
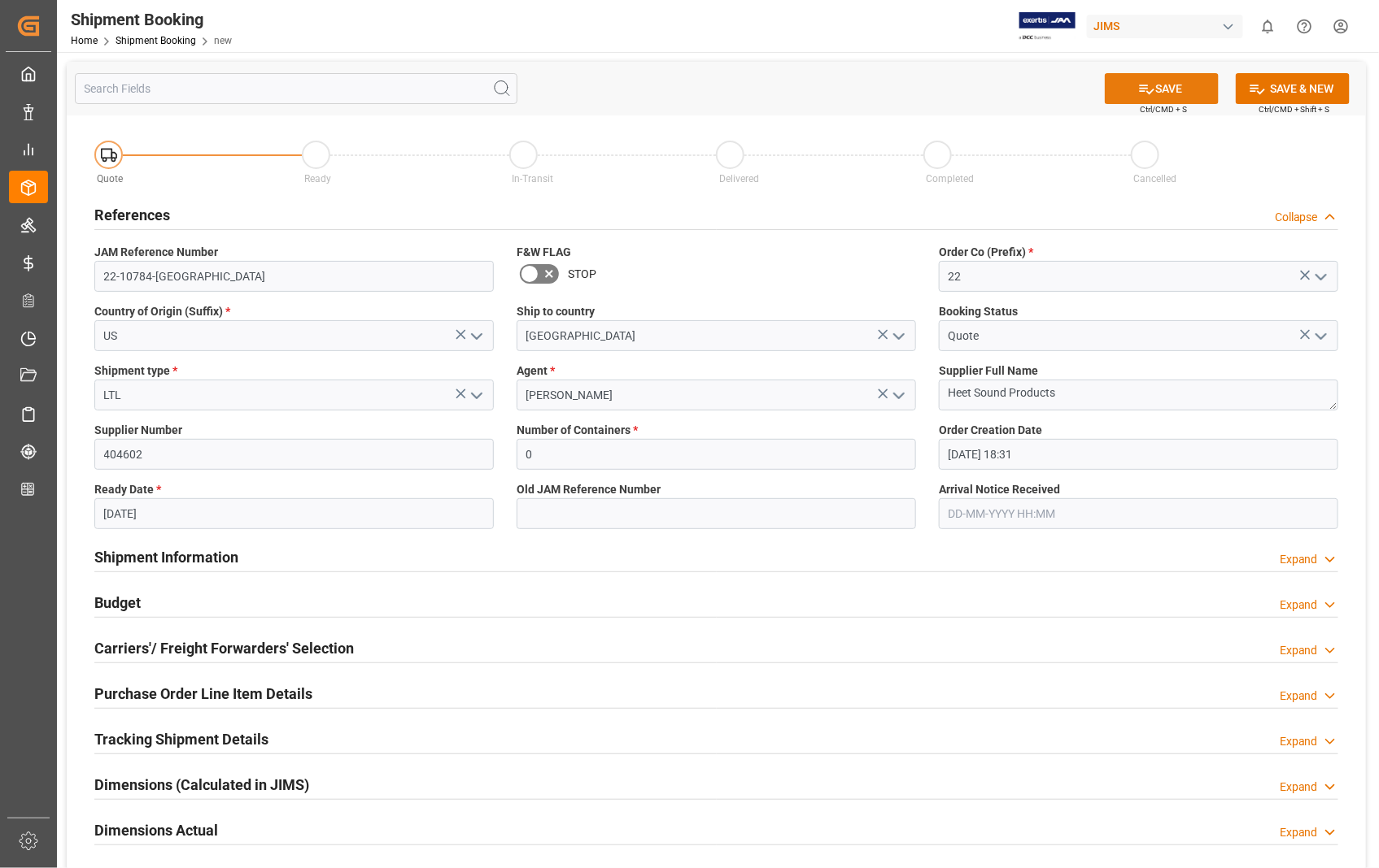
click at [1176, 86] on button "SAVE" at bounding box center [1161, 88] width 114 height 31
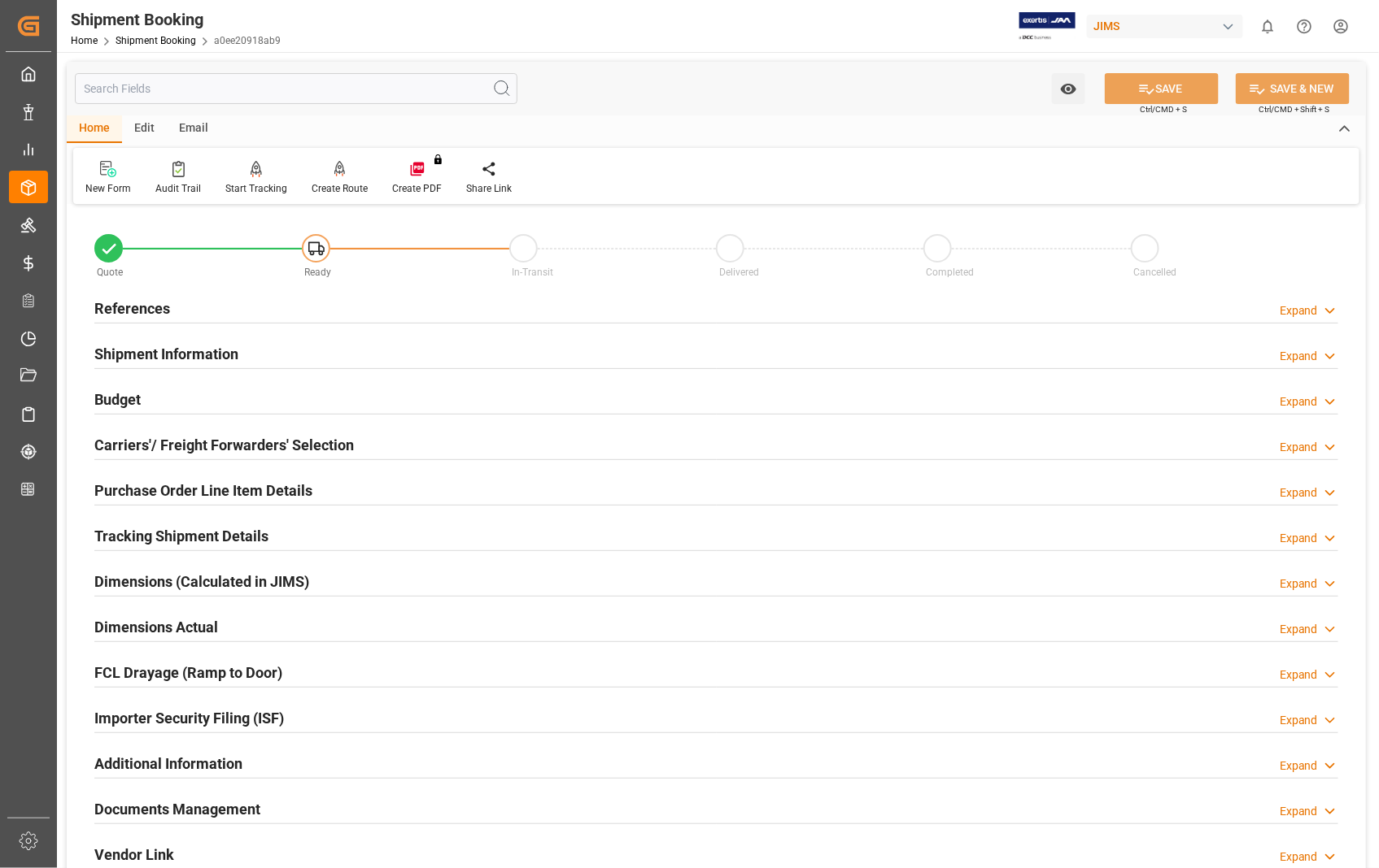
click at [144, 450] on h2 "Carriers'/ Freight Forwarders' Selection" at bounding box center [224, 445] width 260 height 22
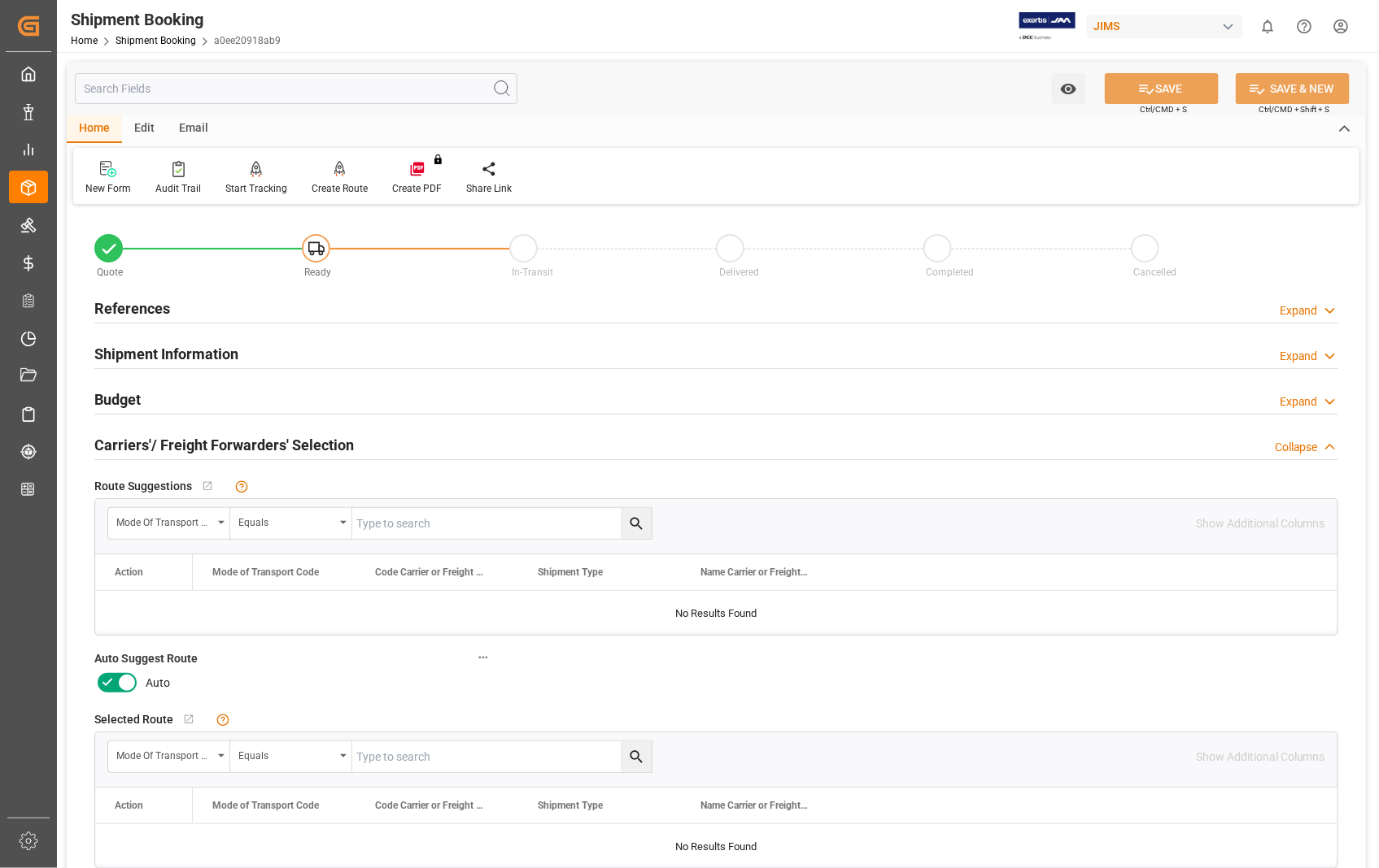
click at [123, 690] on icon at bounding box center [127, 683] width 20 height 20
click at [0, 0] on input "checkbox" at bounding box center [0, 0] width 0 height 0
click at [1164, 81] on button "SAVE" at bounding box center [1161, 88] width 114 height 31
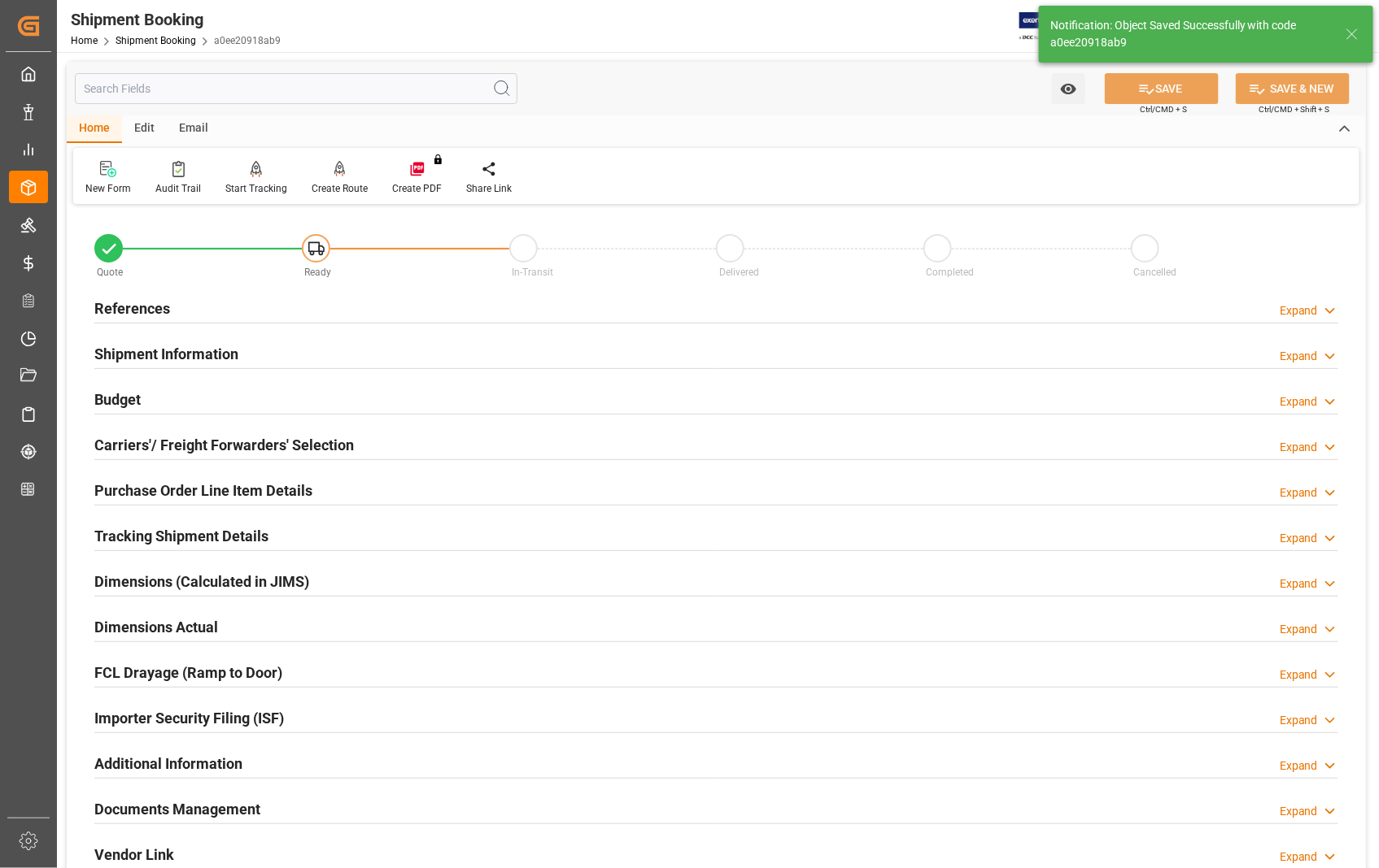
type input "Ready"
click at [141, 312] on h2 "References" at bounding box center [132, 308] width 75 height 22
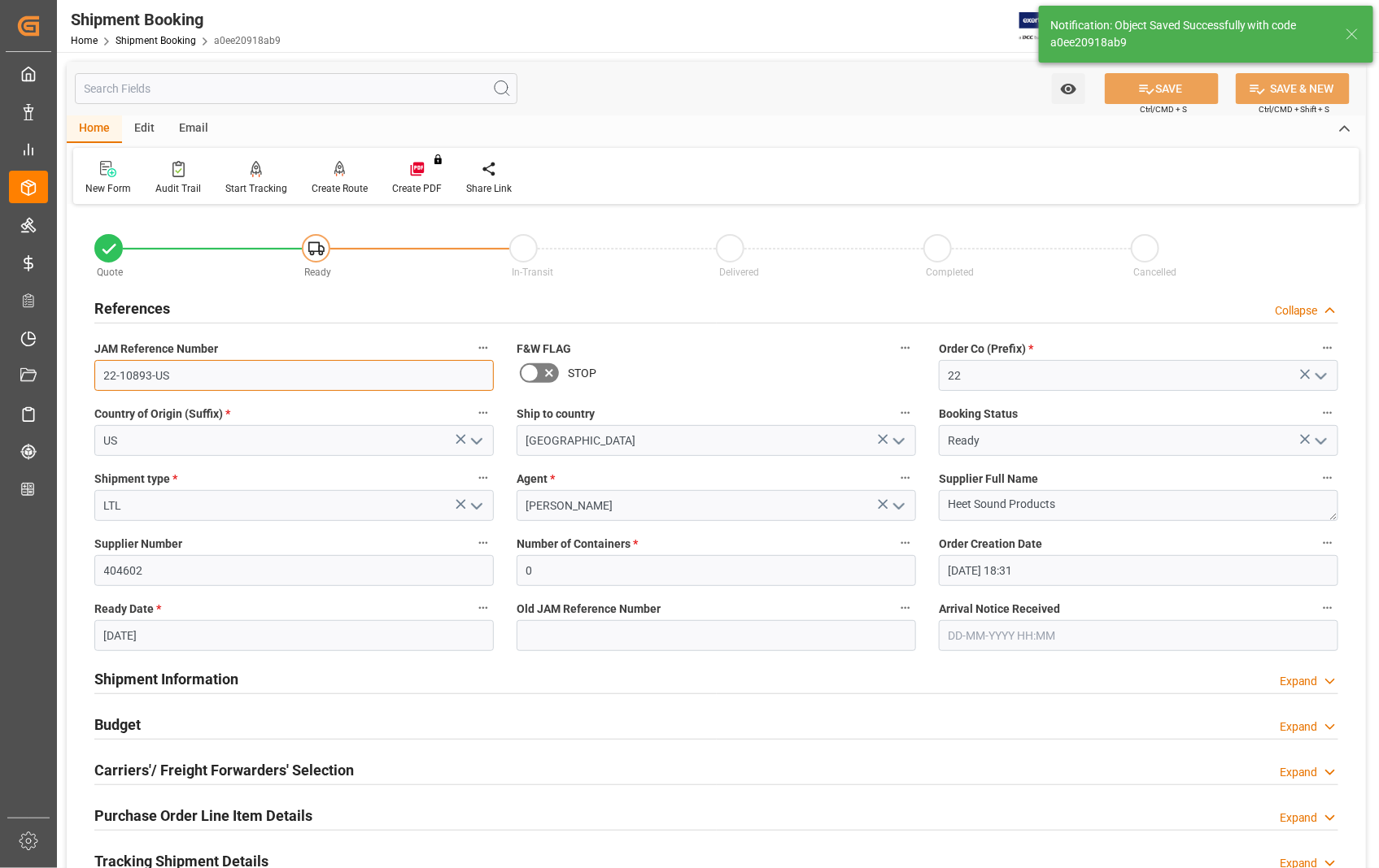
drag, startPoint x: 175, startPoint y: 384, endPoint x: 98, endPoint y: 376, distance: 77.4
click at [98, 376] on input "22-10893-US" at bounding box center [293, 376] width 400 height 31
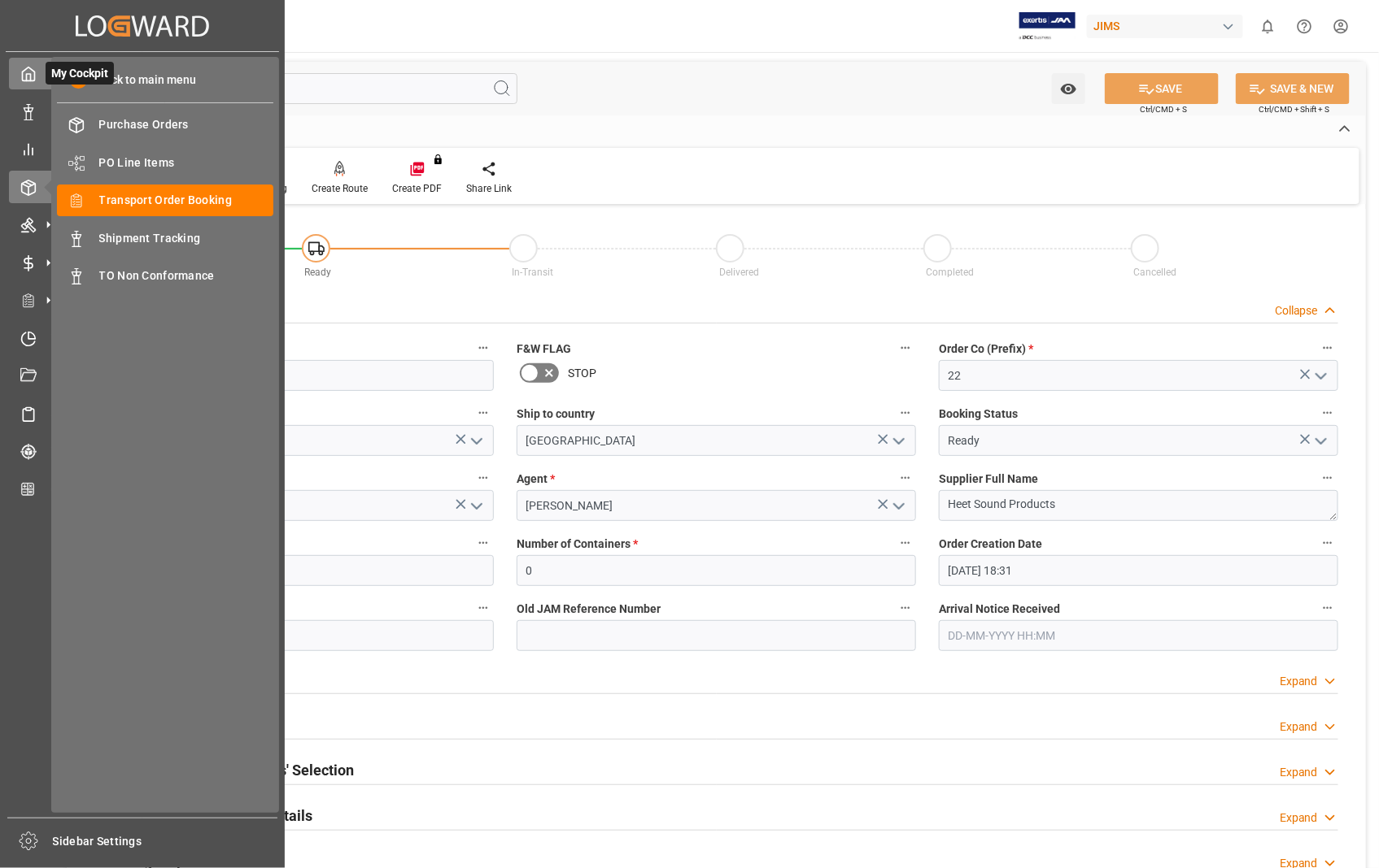
click at [29, 69] on icon at bounding box center [29, 73] width 16 height 16
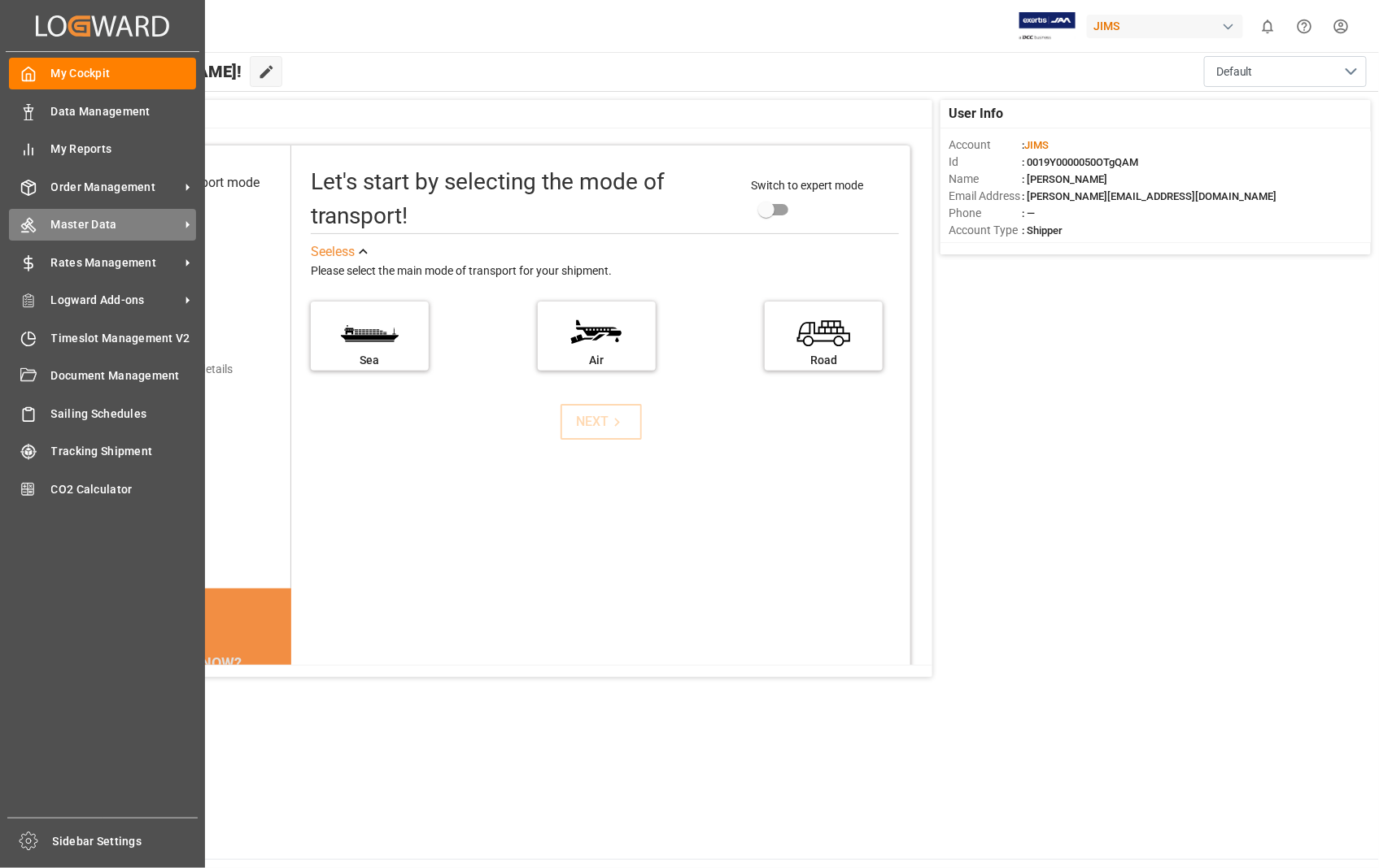
click at [85, 217] on span "Master Data" at bounding box center [116, 224] width 129 height 17
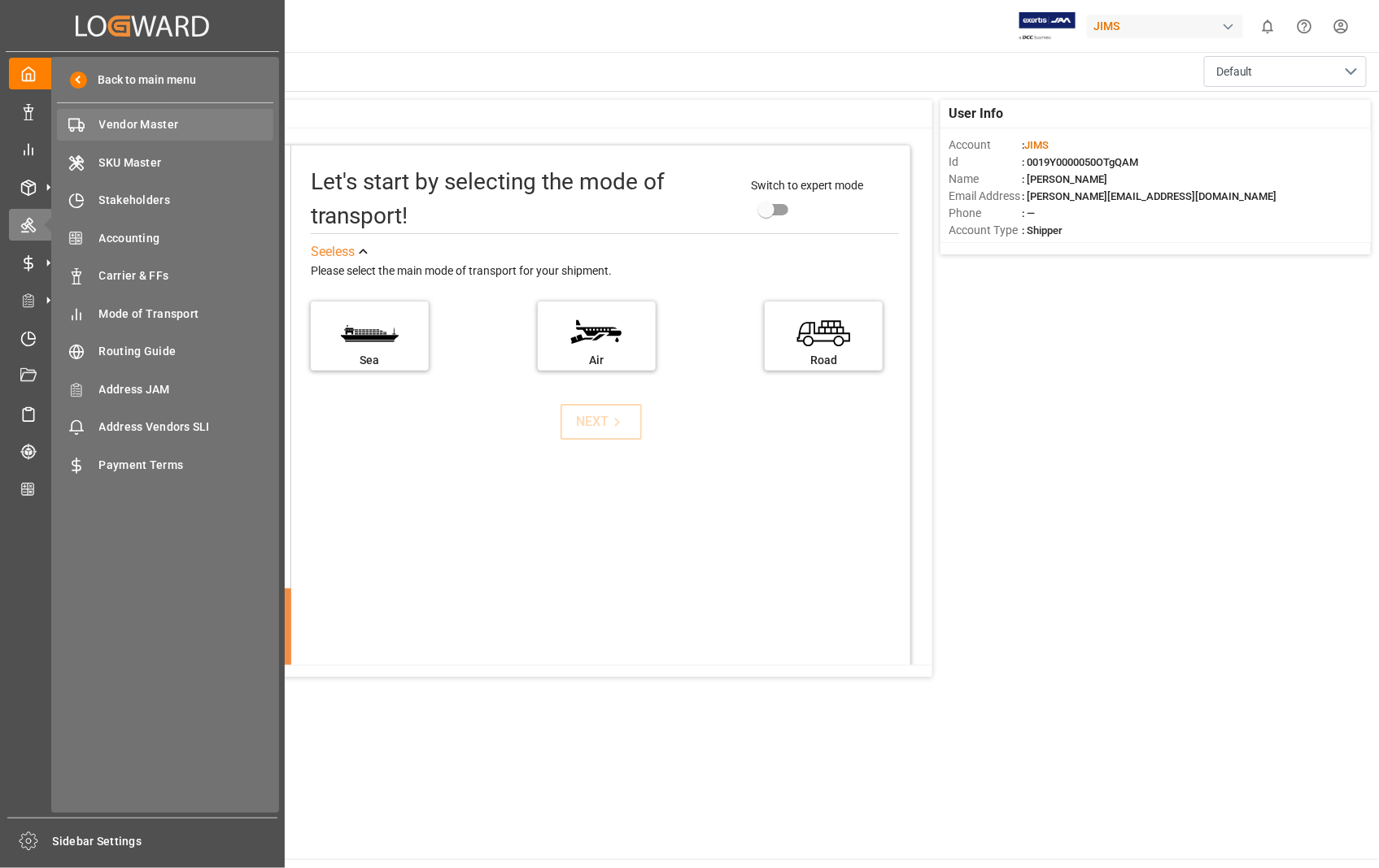
click at [171, 123] on span "Vendor Master" at bounding box center [186, 124] width 174 height 17
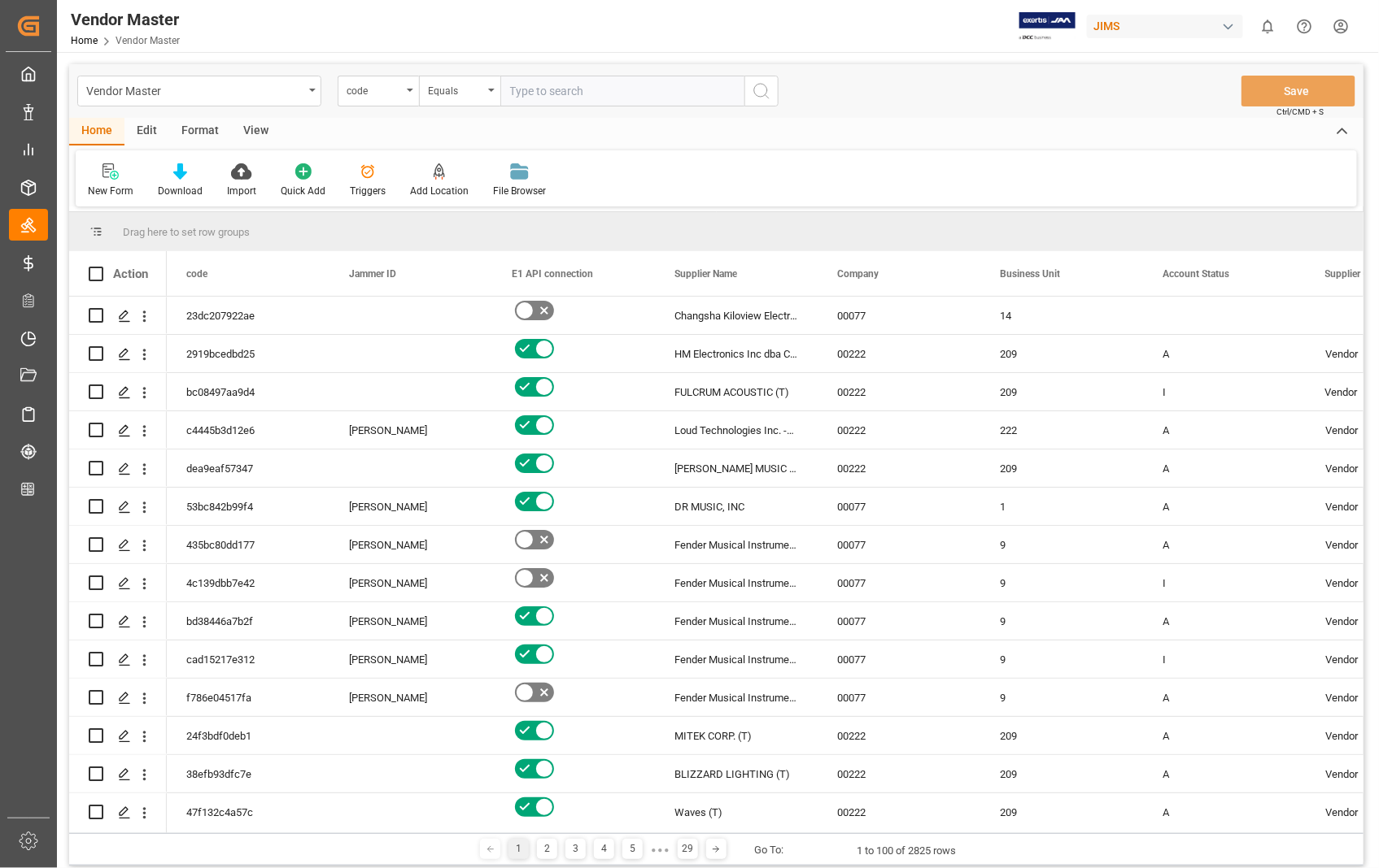
click at [252, 130] on div "View" at bounding box center [256, 132] width 50 height 28
click at [93, 187] on div "Default" at bounding box center [104, 190] width 32 height 15
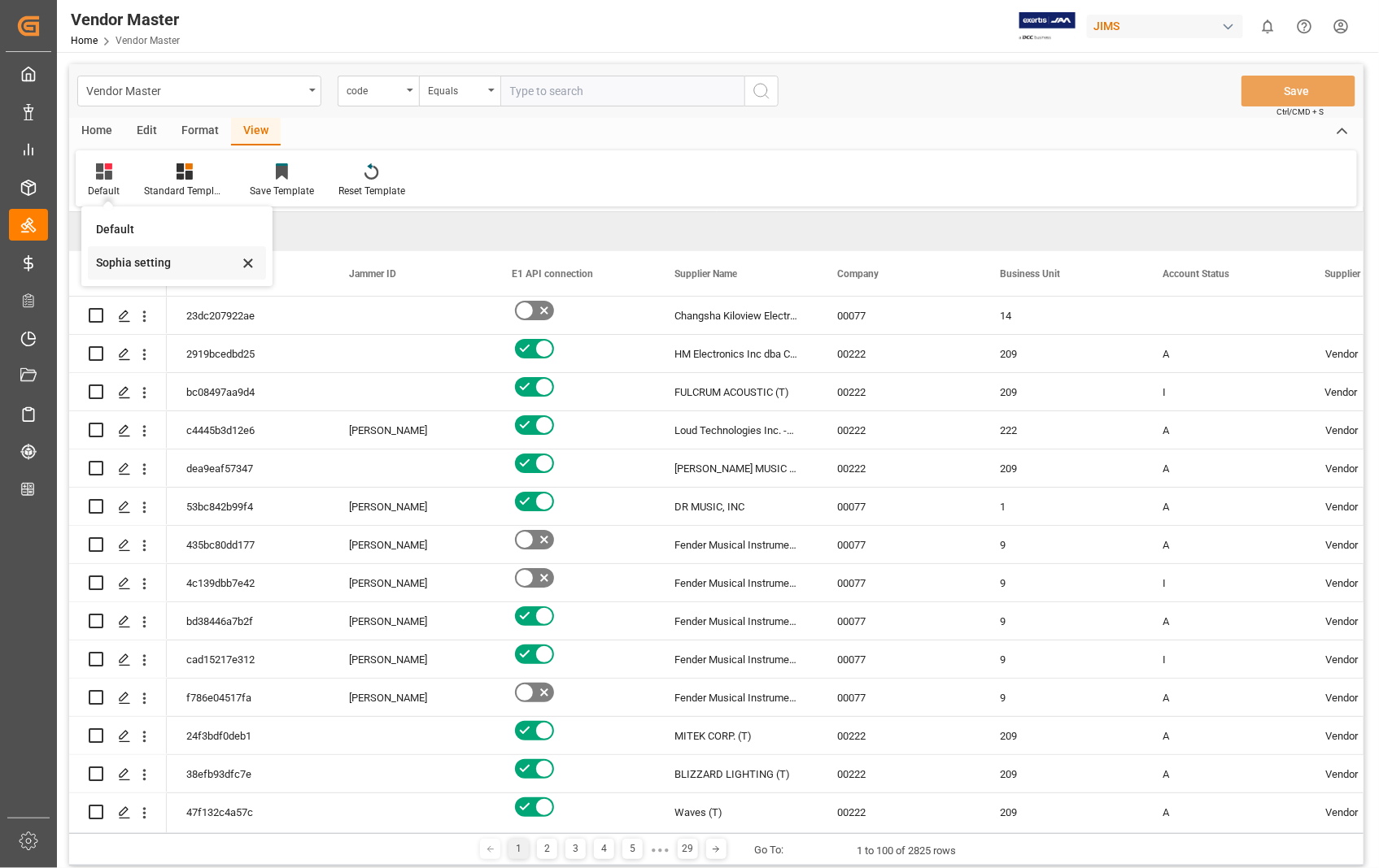
click at [110, 266] on div "Sophia setting" at bounding box center [168, 263] width 143 height 17
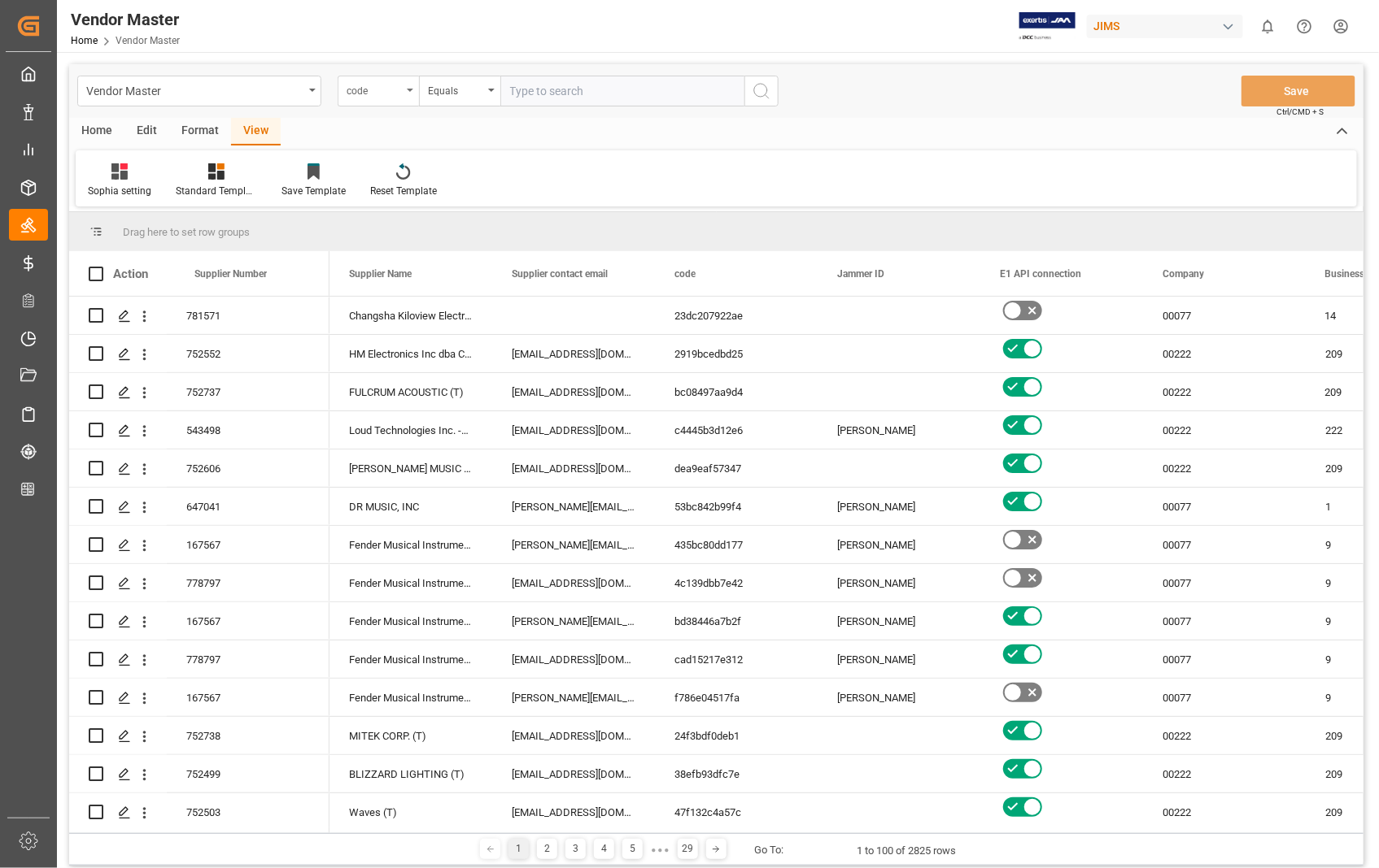
click at [404, 85] on div "code" at bounding box center [379, 90] width 81 height 31
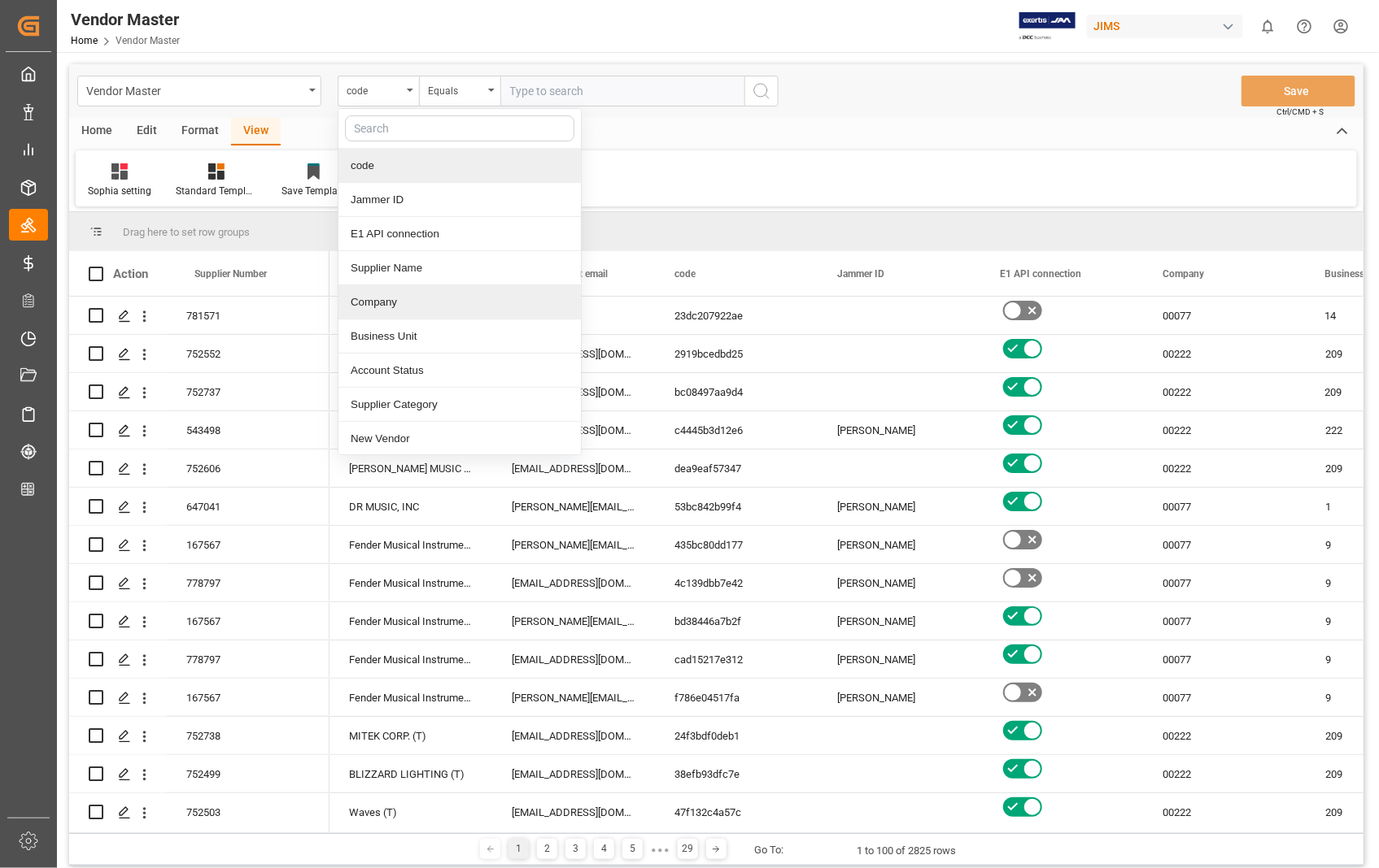
scroll to position [90, 0]
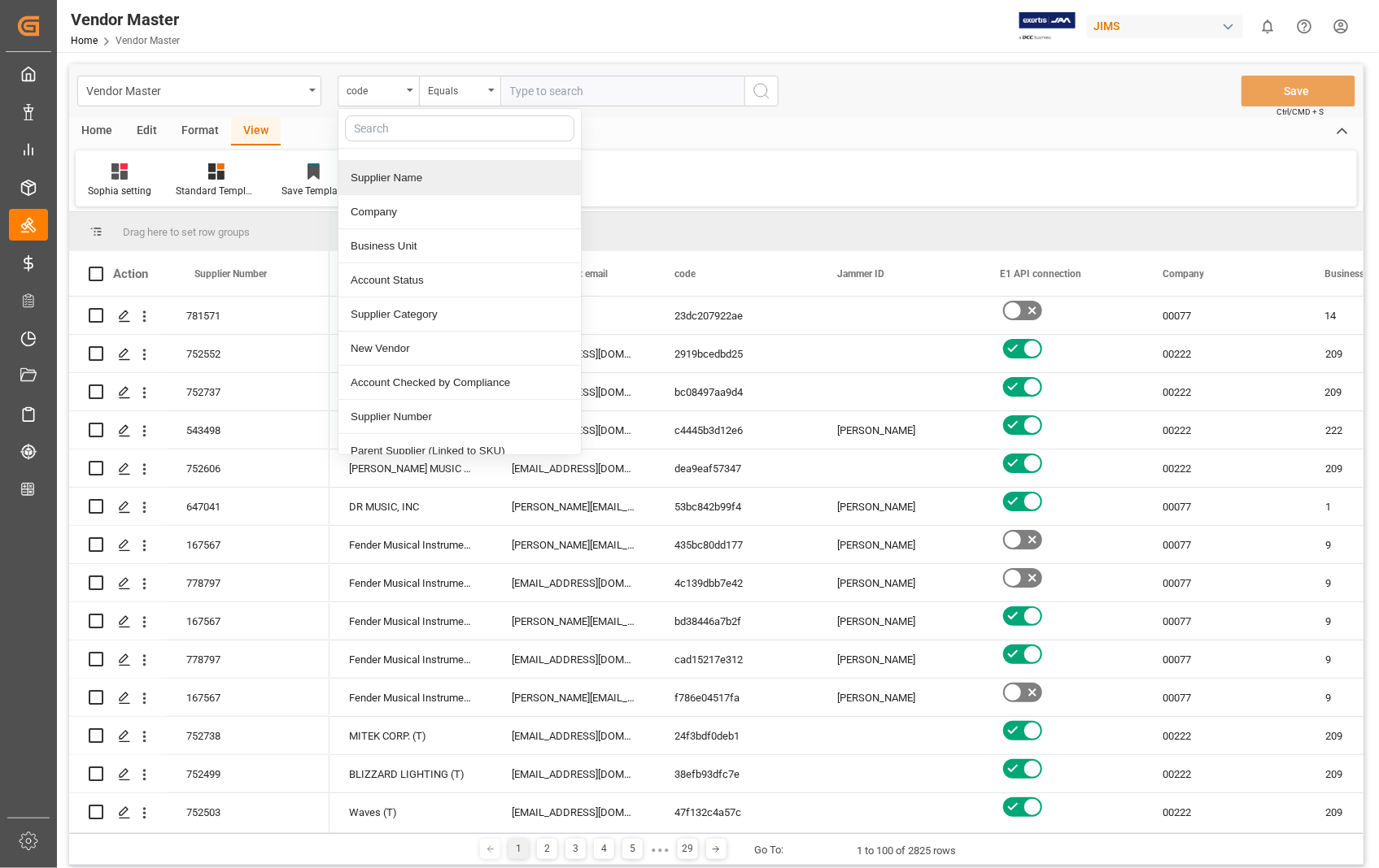
click at [449, 174] on div "Supplier Name" at bounding box center [459, 177] width 243 height 34
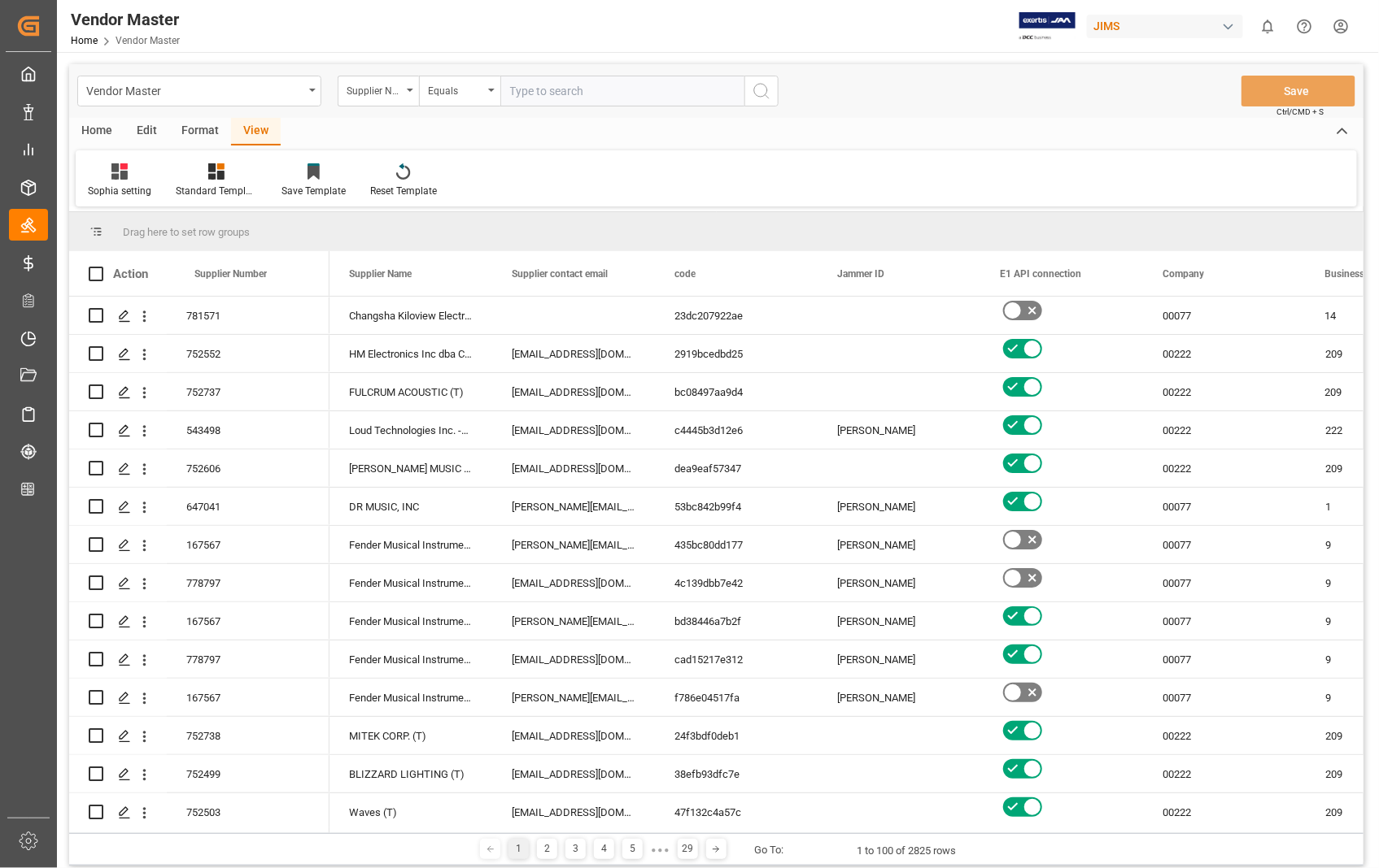
click at [597, 91] on input "text" at bounding box center [623, 90] width 244 height 31
paste input "404539"
type input "404539"
click at [756, 83] on icon "search button" at bounding box center [761, 91] width 20 height 20
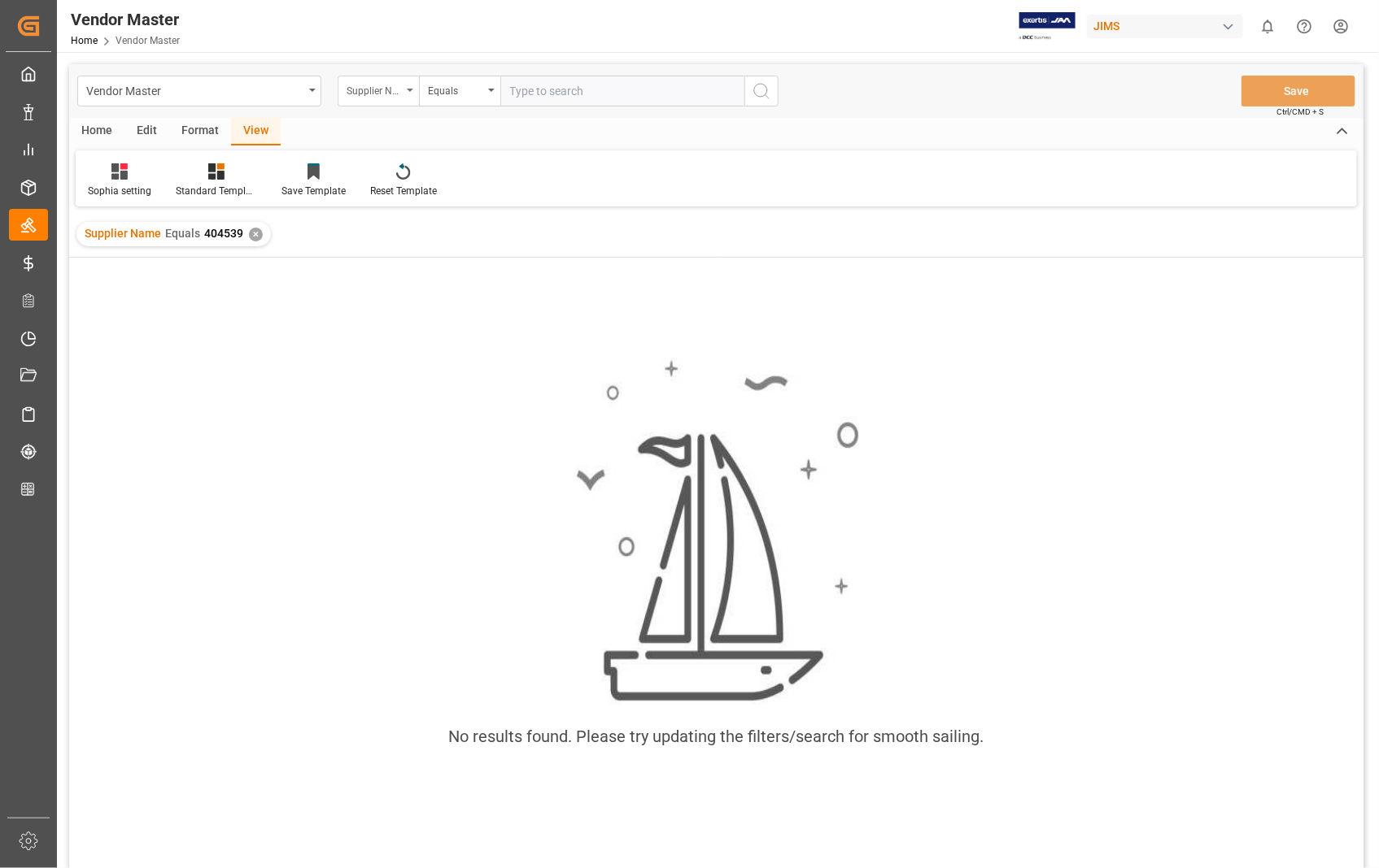
click at [408, 91] on icon "open menu" at bounding box center [409, 89] width 7 height 3
click at [408, 91] on icon "close menu" at bounding box center [409, 89] width 7 height 3
click at [408, 91] on icon "open menu" at bounding box center [409, 89] width 7 height 3
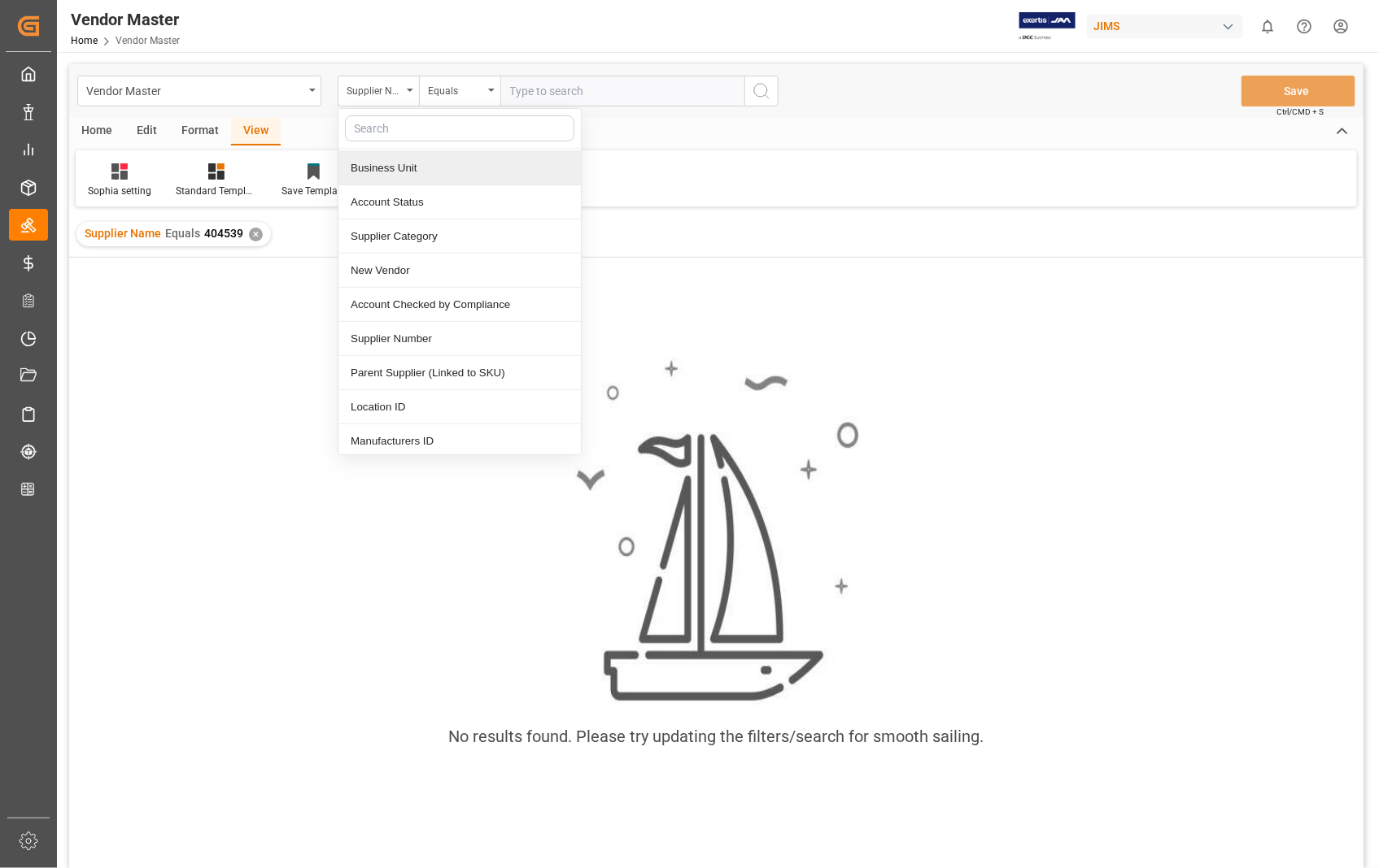
scroll to position [180, 0]
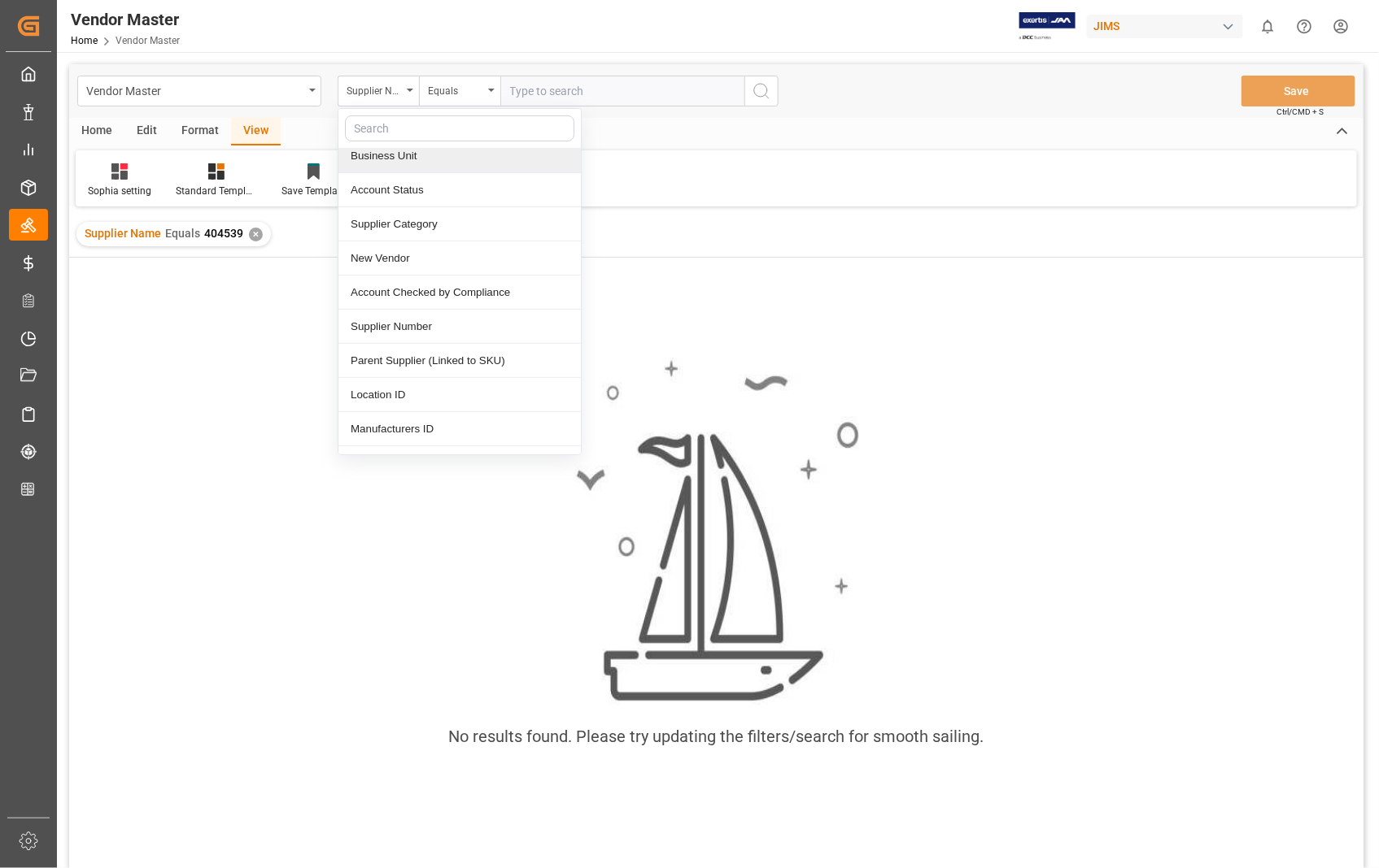
click at [428, 334] on div "Supplier Number" at bounding box center [459, 327] width 243 height 34
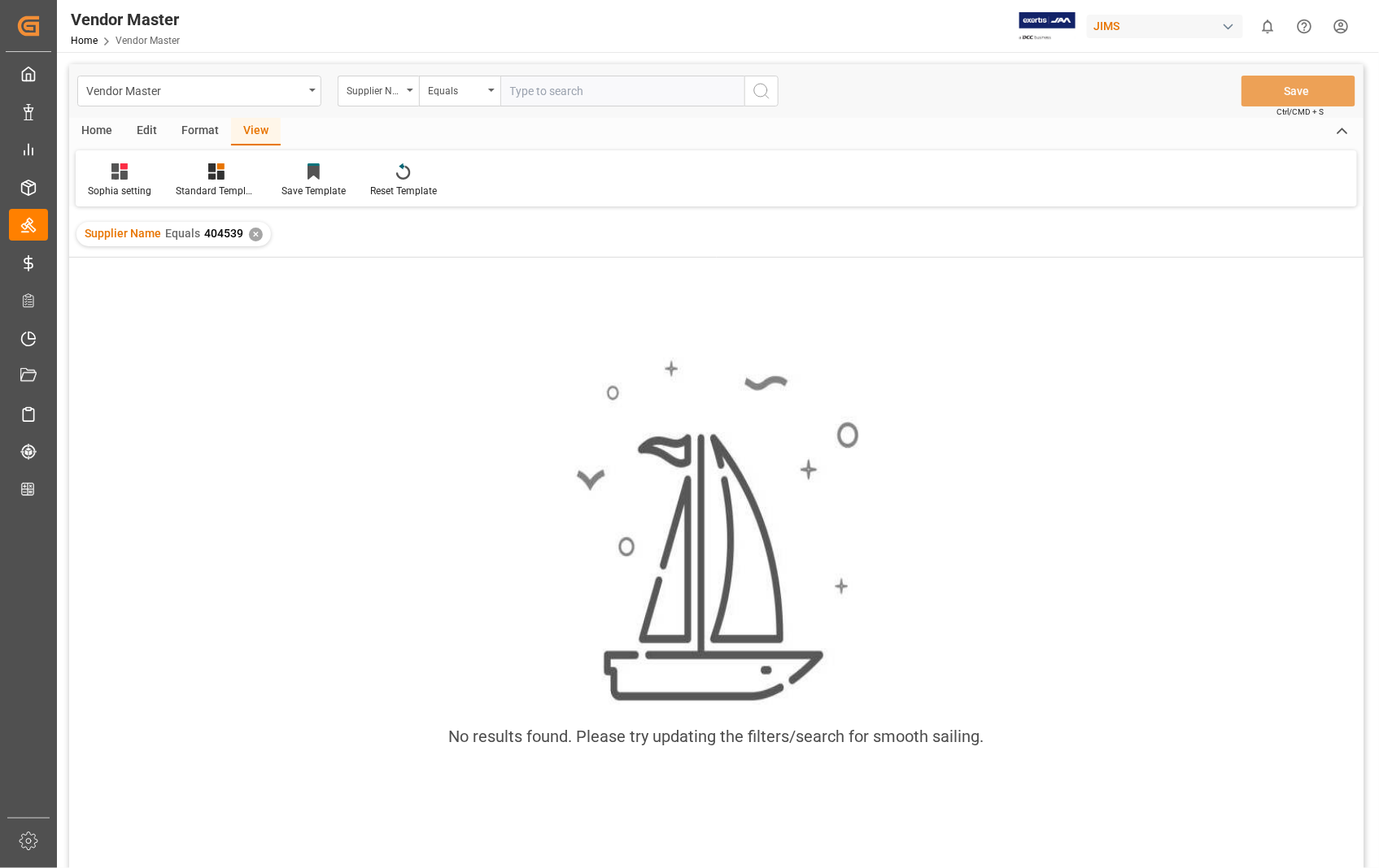
click at [542, 89] on input "text" at bounding box center [623, 90] width 244 height 31
click at [249, 232] on div "✕" at bounding box center [256, 235] width 14 height 14
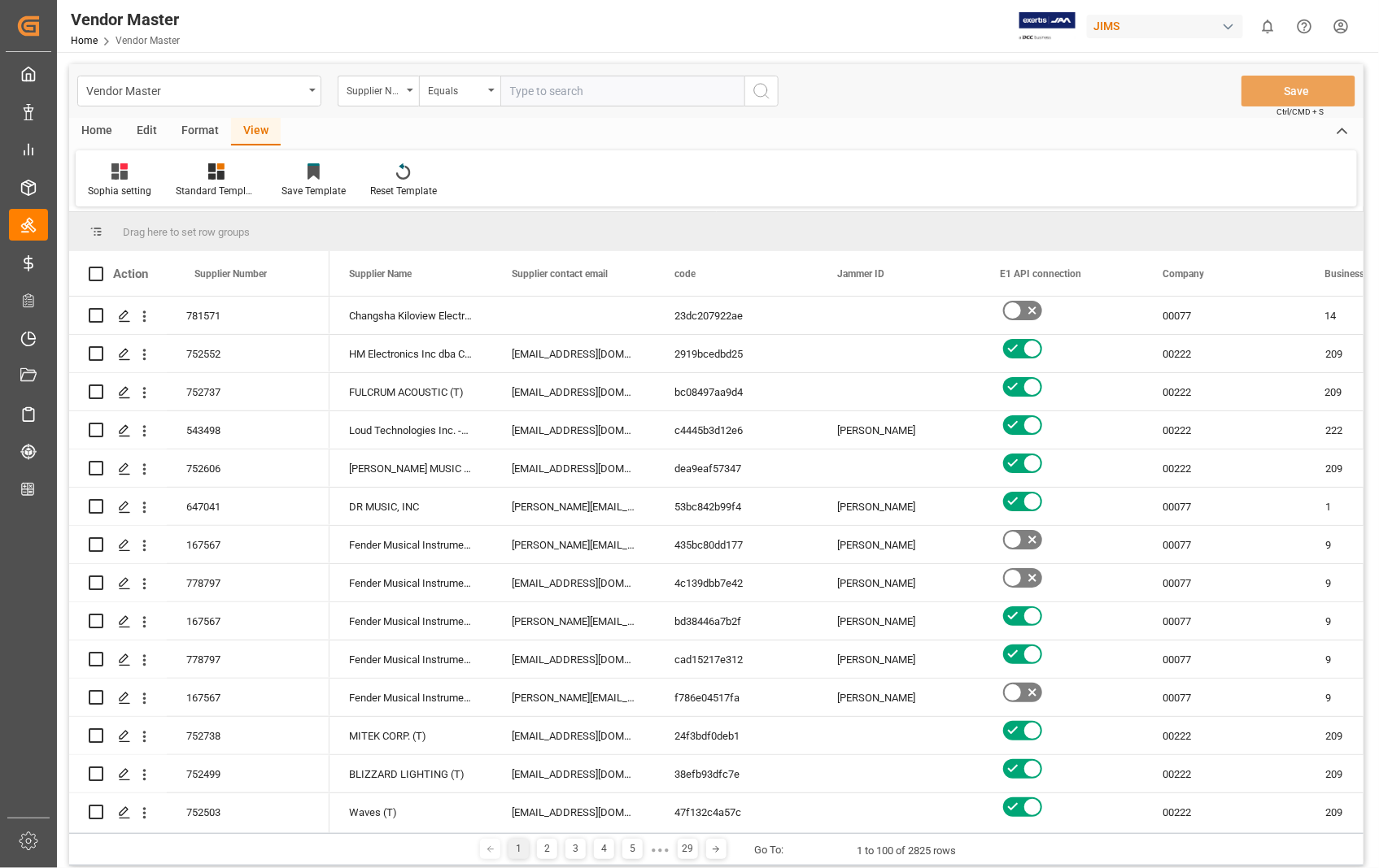
click at [531, 90] on input "text" at bounding box center [623, 90] width 244 height 31
paste input "404539"
type input "404539"
click at [762, 89] on icon "search button" at bounding box center [761, 91] width 20 height 20
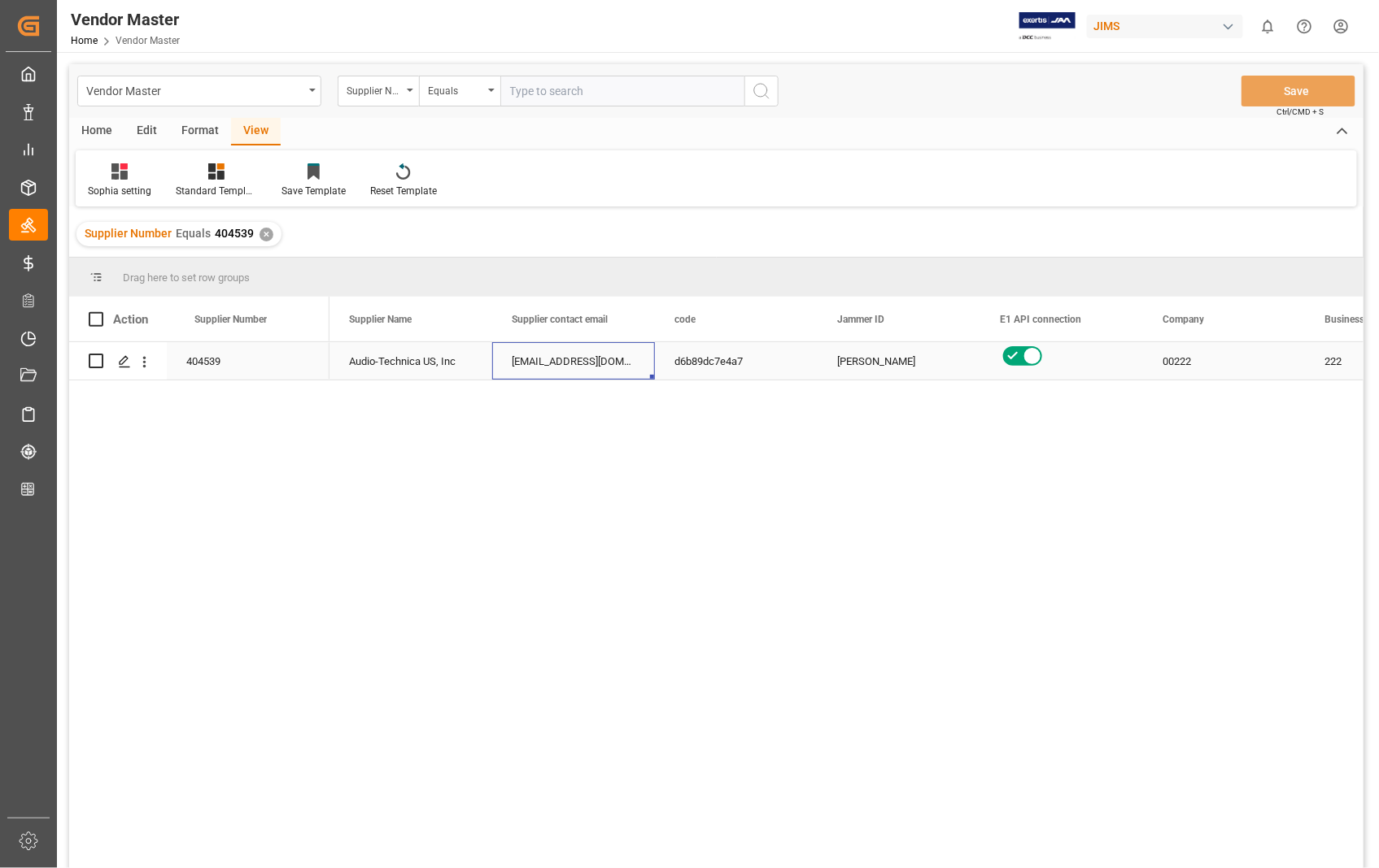
click at [565, 351] on div "Orders@atus.com;orders@atus.com;jbeck@atus.com; chris@lienauav.com" at bounding box center [573, 361] width 163 height 38
